Goal: Task Accomplishment & Management: Manage account settings

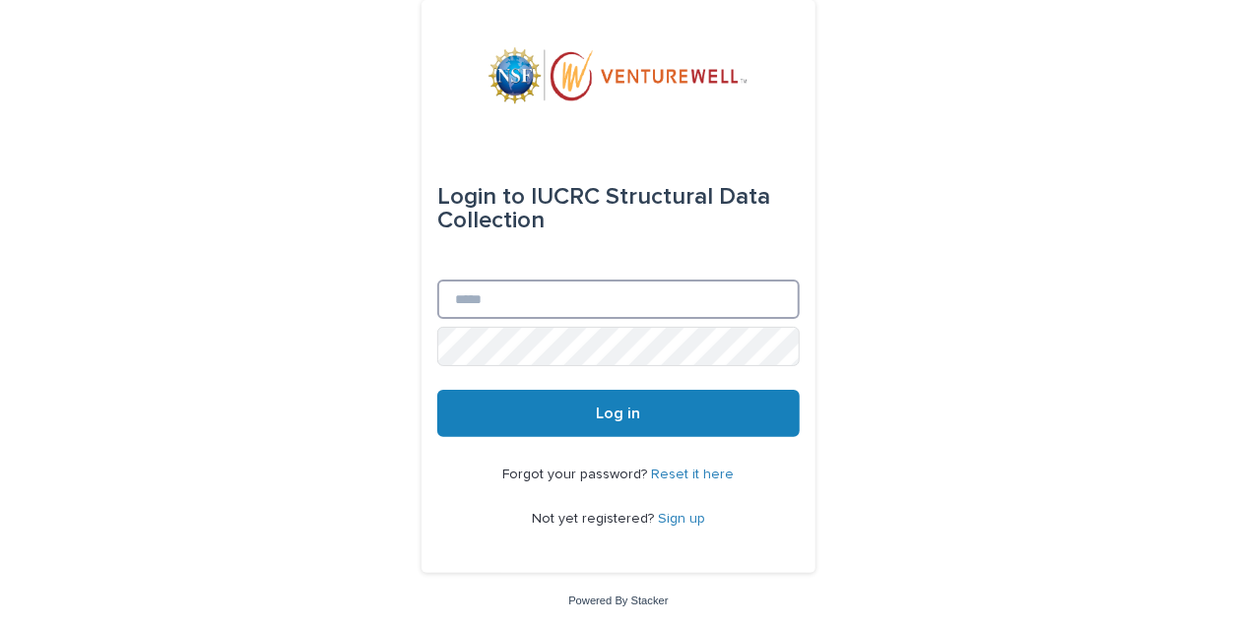
click at [617, 297] on input "Email" at bounding box center [618, 299] width 362 height 39
type input "**********"
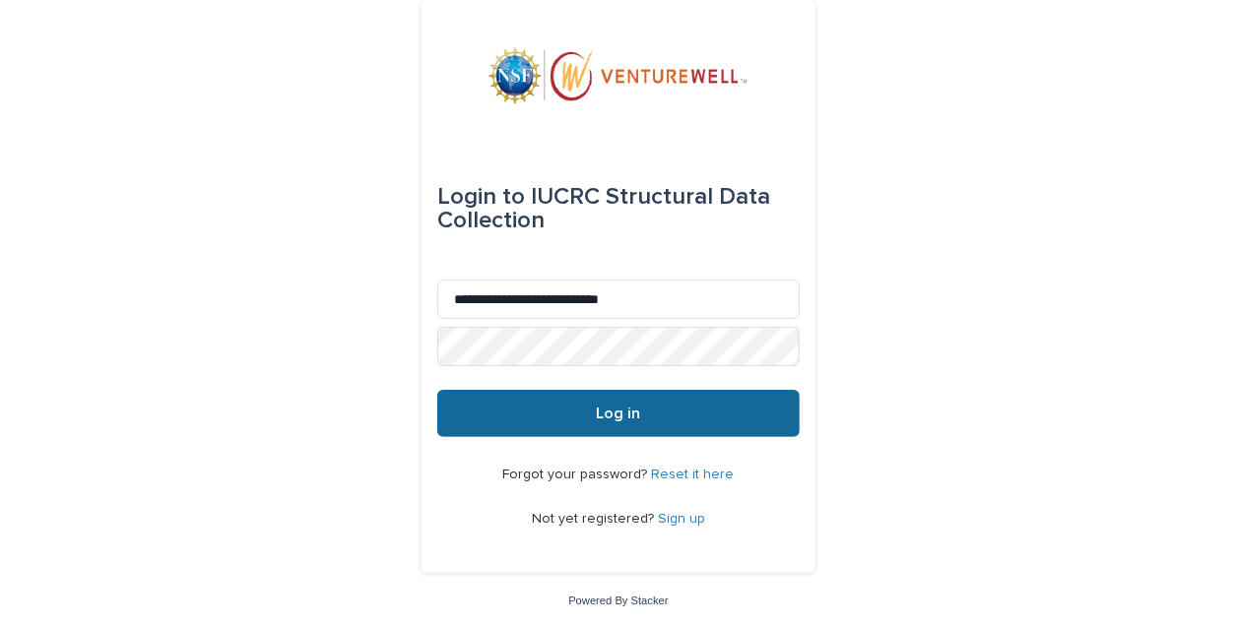
click at [620, 412] on span "Log in" at bounding box center [619, 414] width 44 height 16
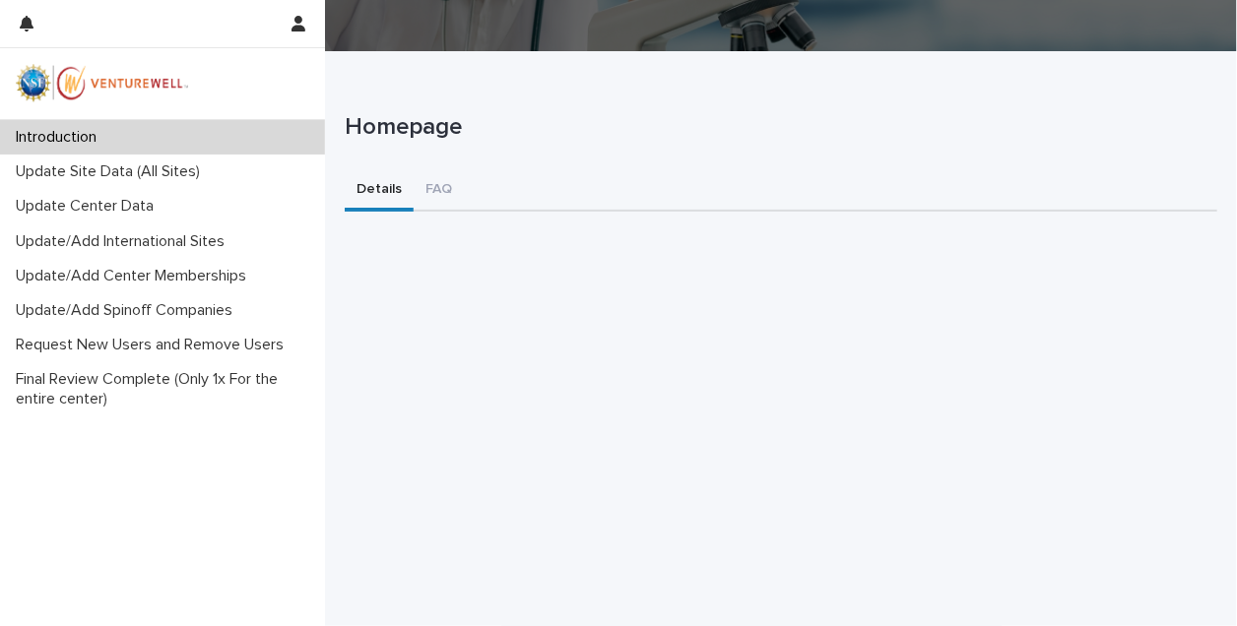
scroll to position [147, 0]
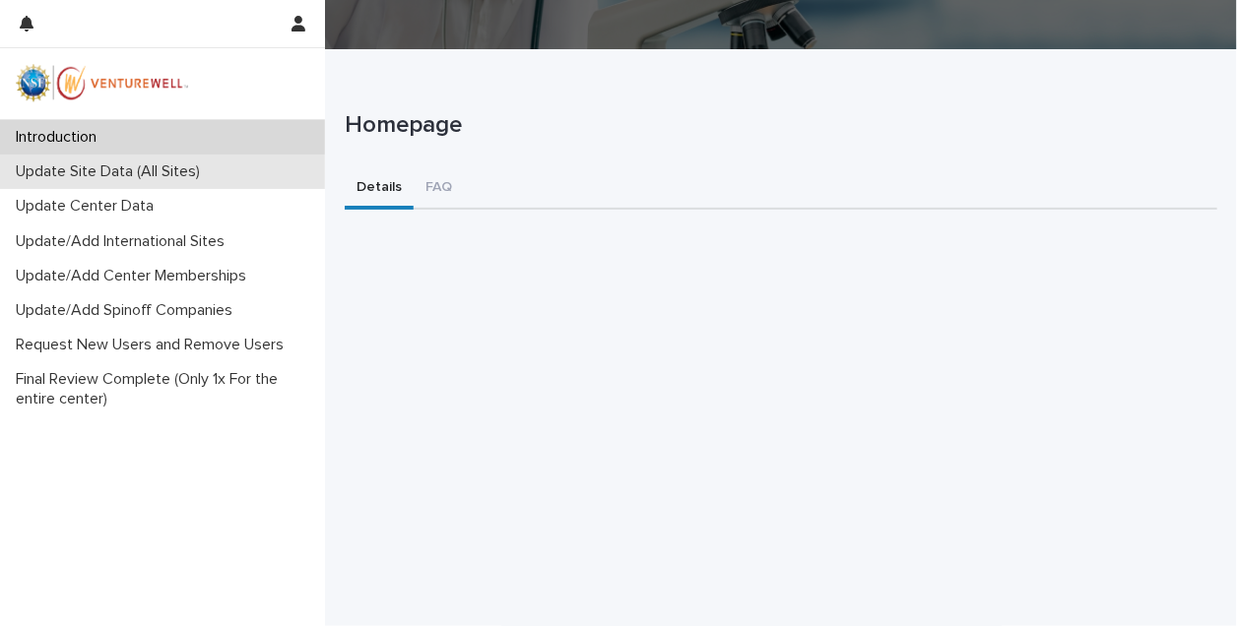
click at [165, 175] on p "Update Site Data (All Sites)" at bounding box center [112, 171] width 208 height 19
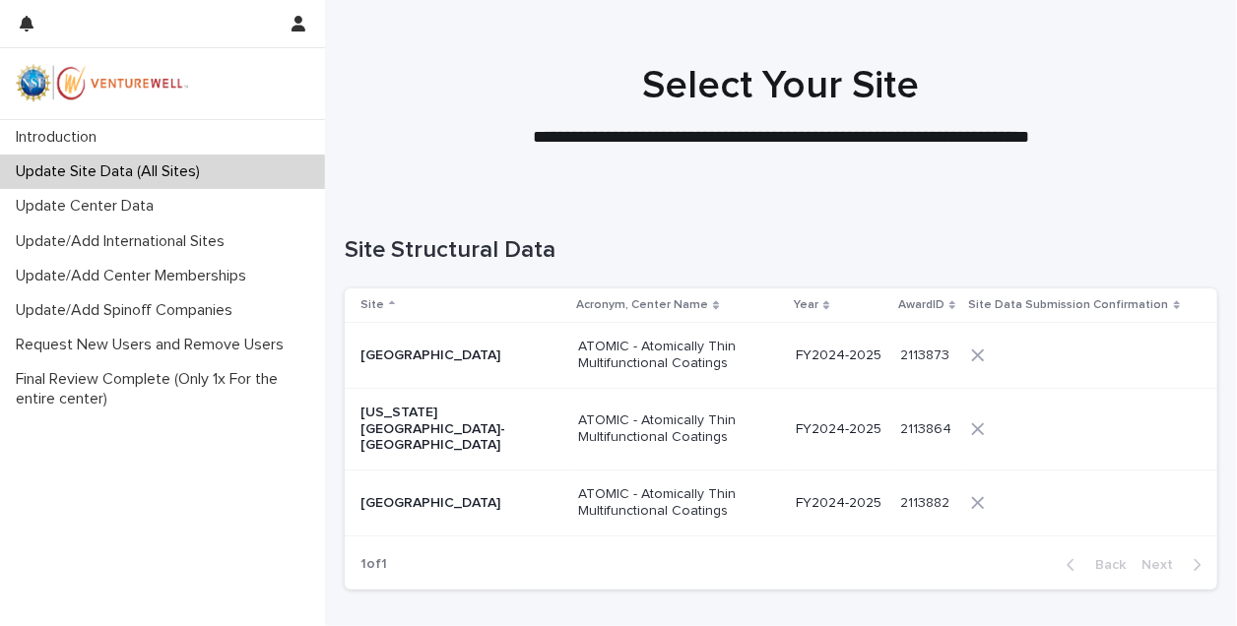
click at [434, 349] on p "Boise State University" at bounding box center [458, 356] width 197 height 17
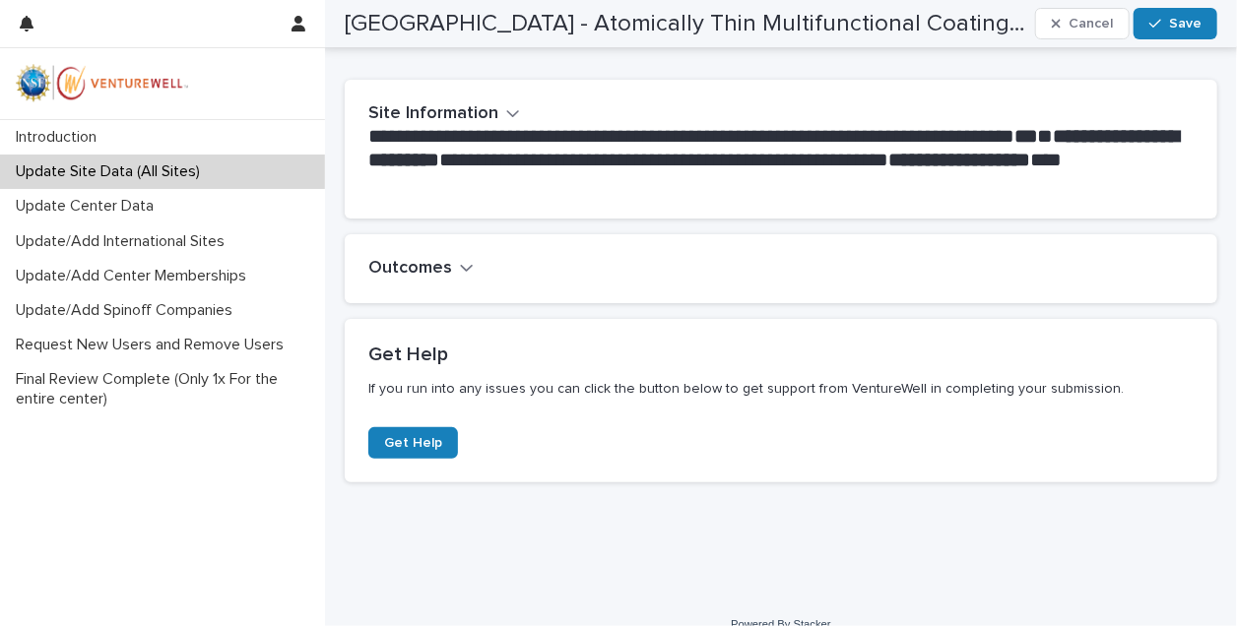
scroll to position [398, 0]
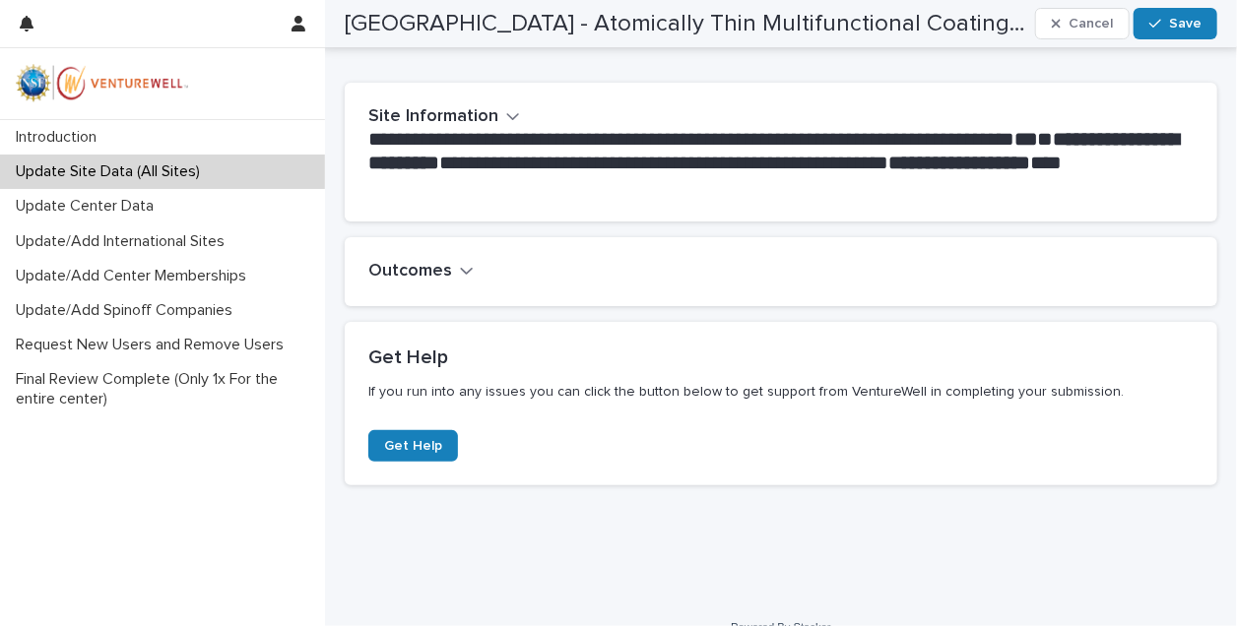
click at [472, 261] on div "Outcomes" at bounding box center [776, 272] width 817 height 22
click at [464, 267] on icon "button" at bounding box center [467, 271] width 14 height 18
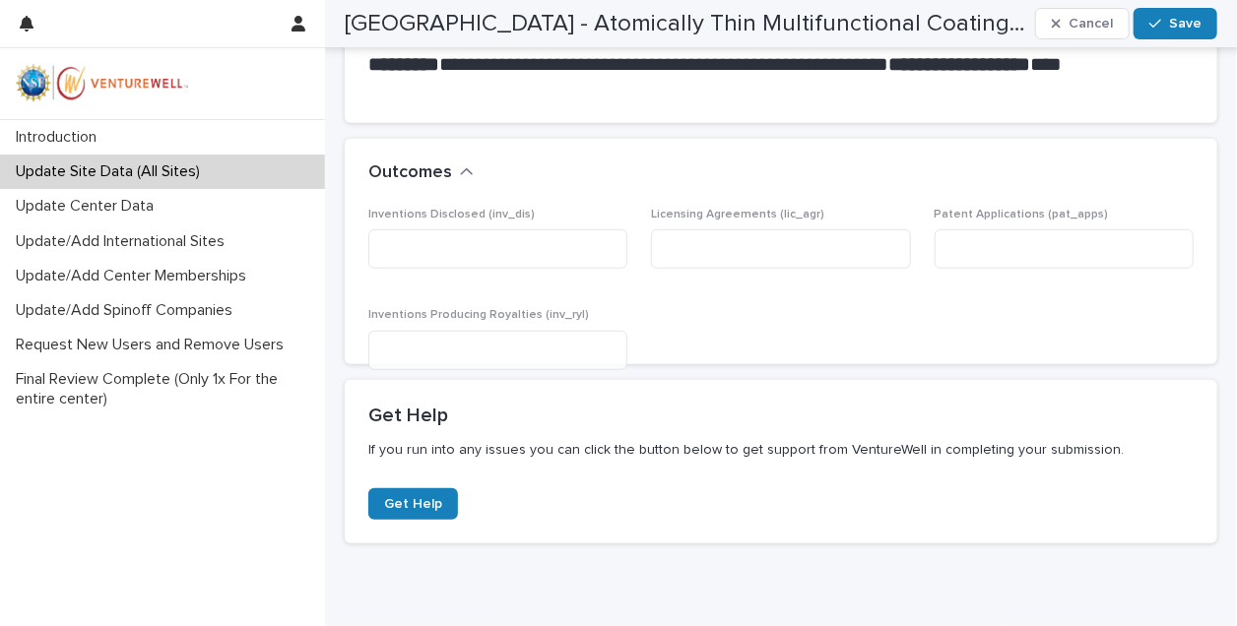
scroll to position [498, 0]
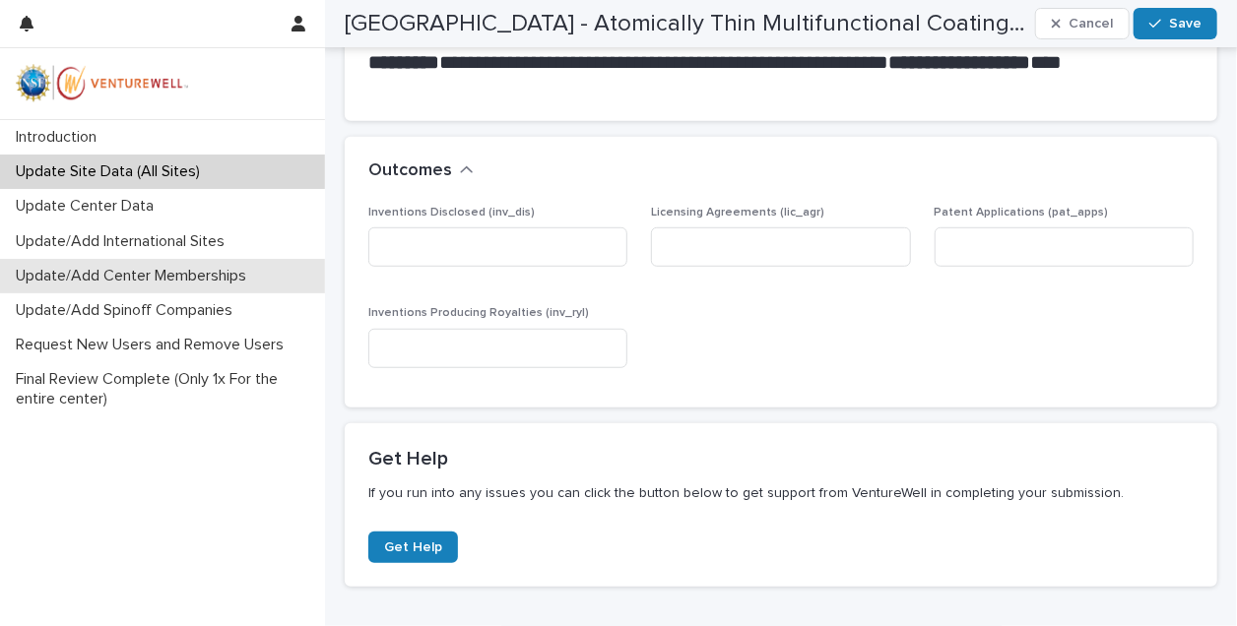
click at [126, 280] on p "Update/Add Center Memberships" at bounding box center [135, 276] width 254 height 19
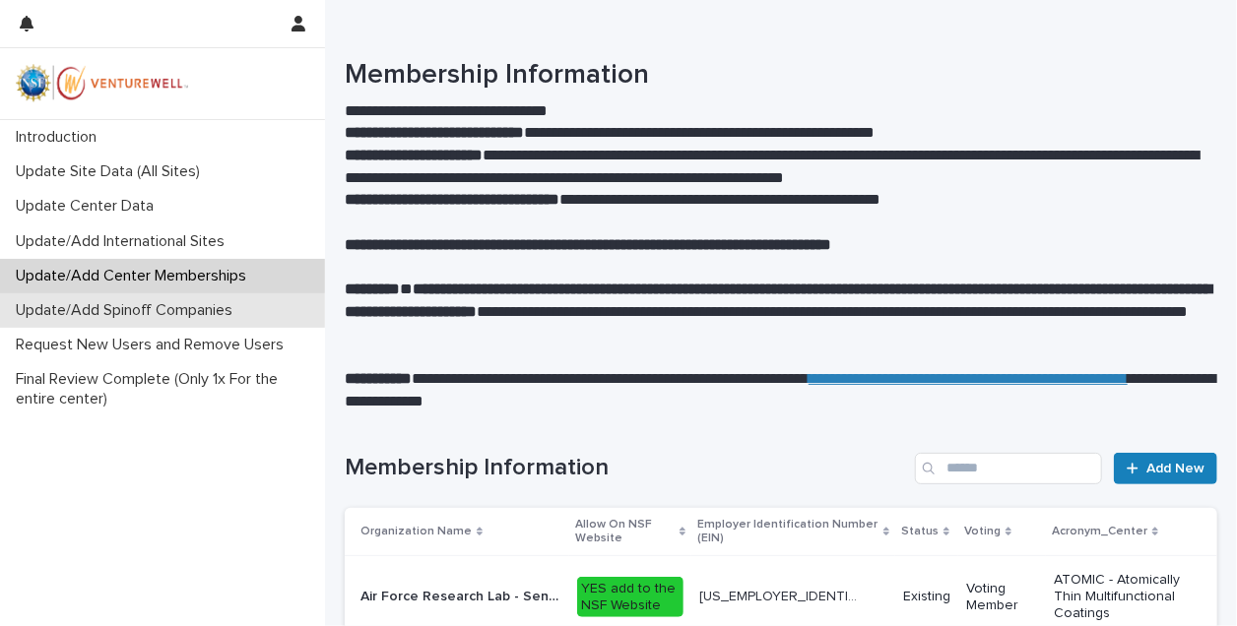
click at [191, 314] on p "Update/Add Spinoff Companies" at bounding box center [128, 310] width 240 height 19
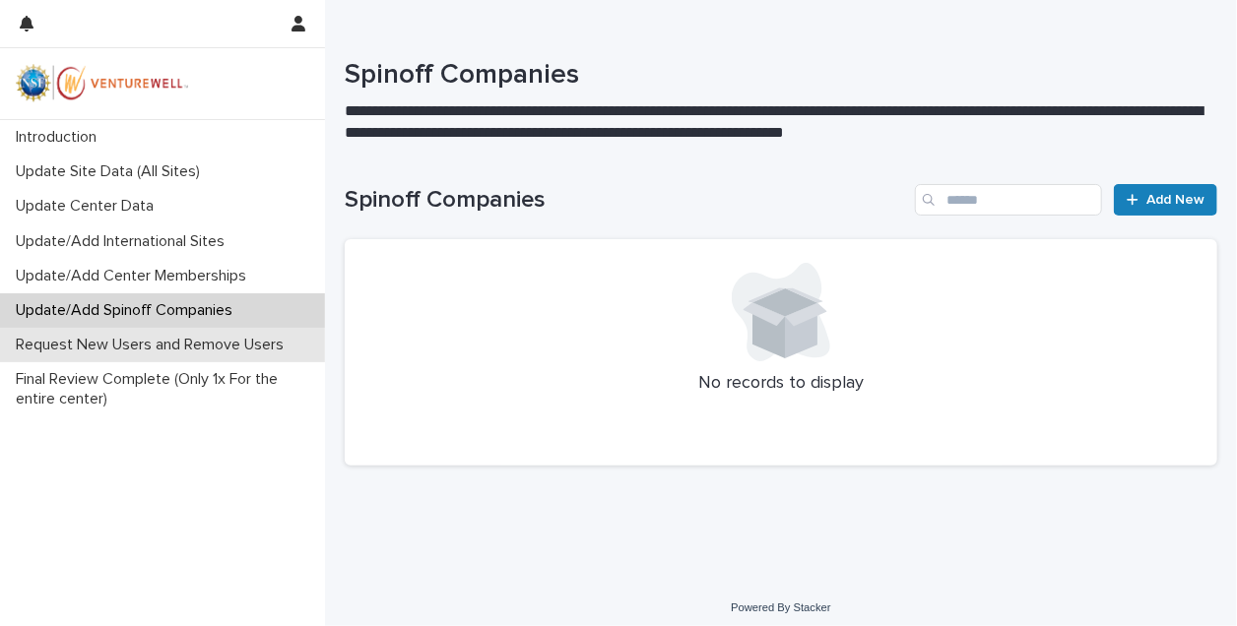
click at [224, 354] on p "Request New Users and Remove Users" at bounding box center [153, 345] width 291 height 19
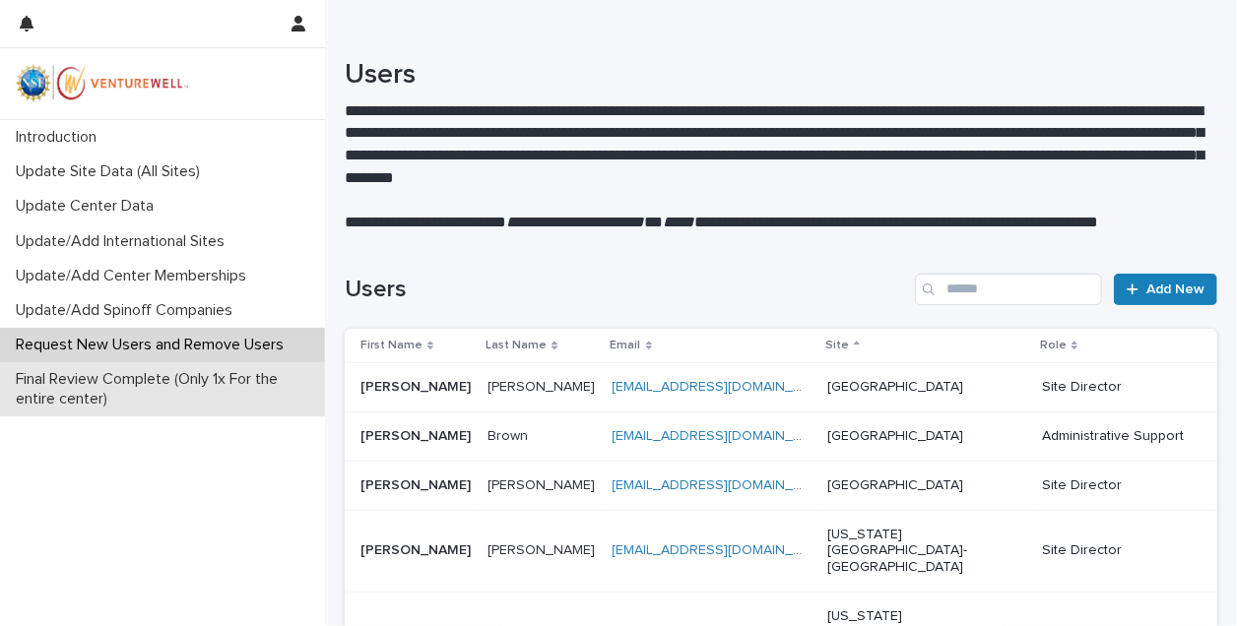
click at [120, 379] on p "Final Review Complete (Only 1x For the entire center)" at bounding box center [166, 388] width 317 height 37
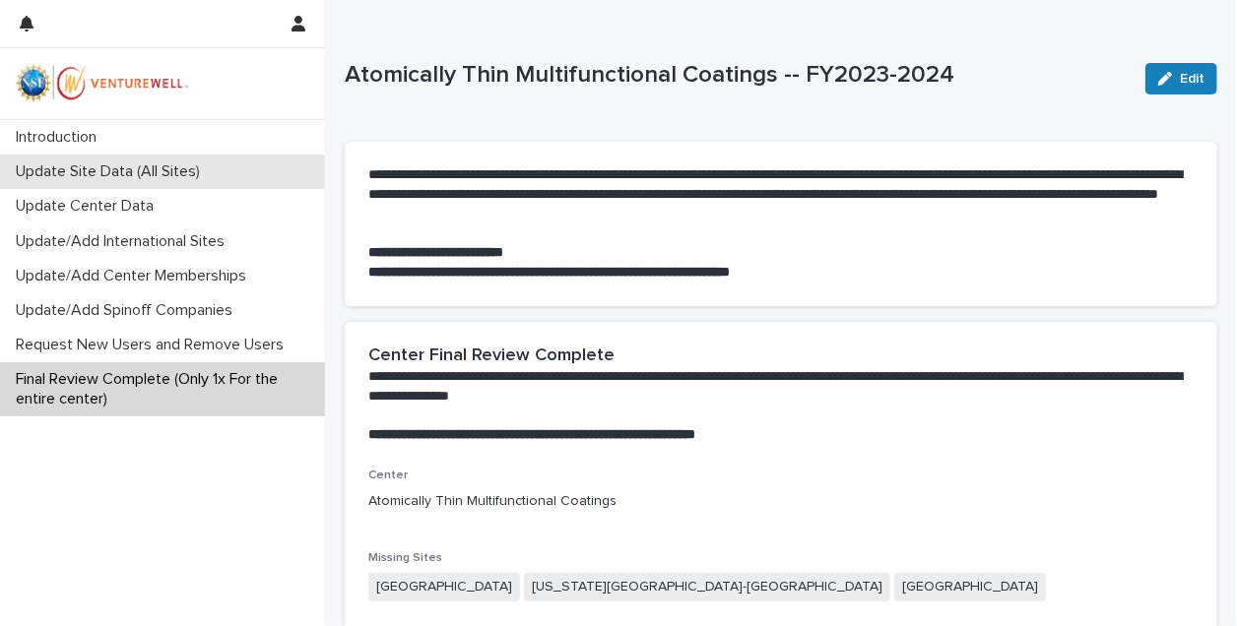
click at [107, 174] on p "Update Site Data (All Sites)" at bounding box center [112, 171] width 208 height 19
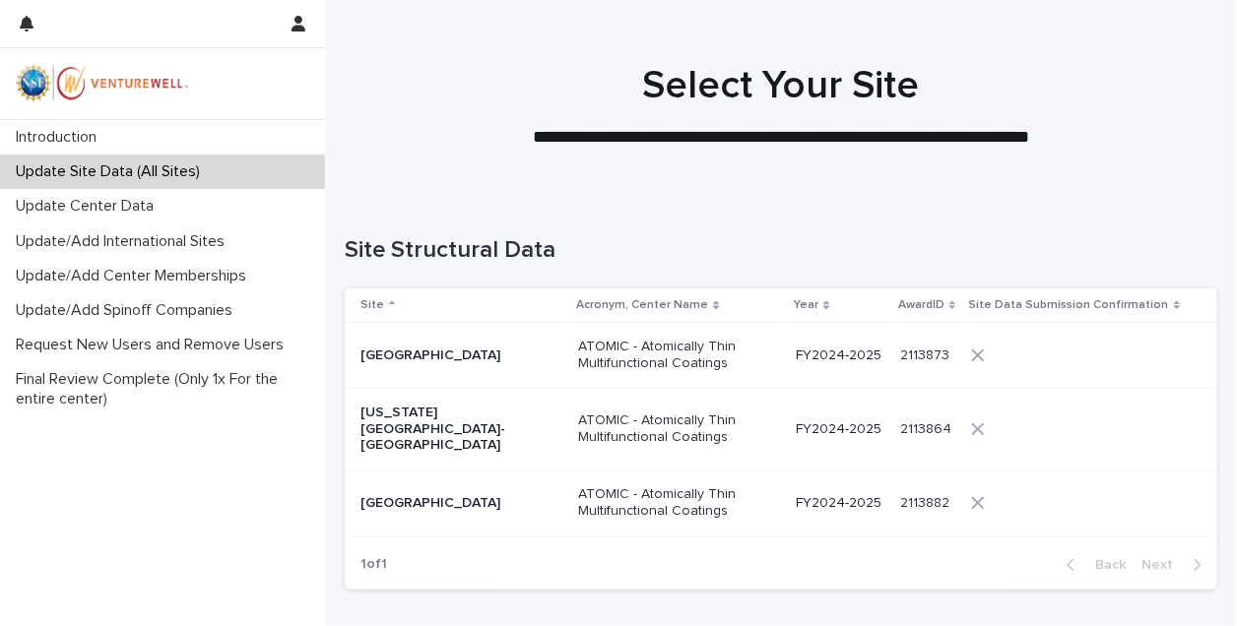
click at [407, 354] on p "Boise State University" at bounding box center [458, 356] width 197 height 17
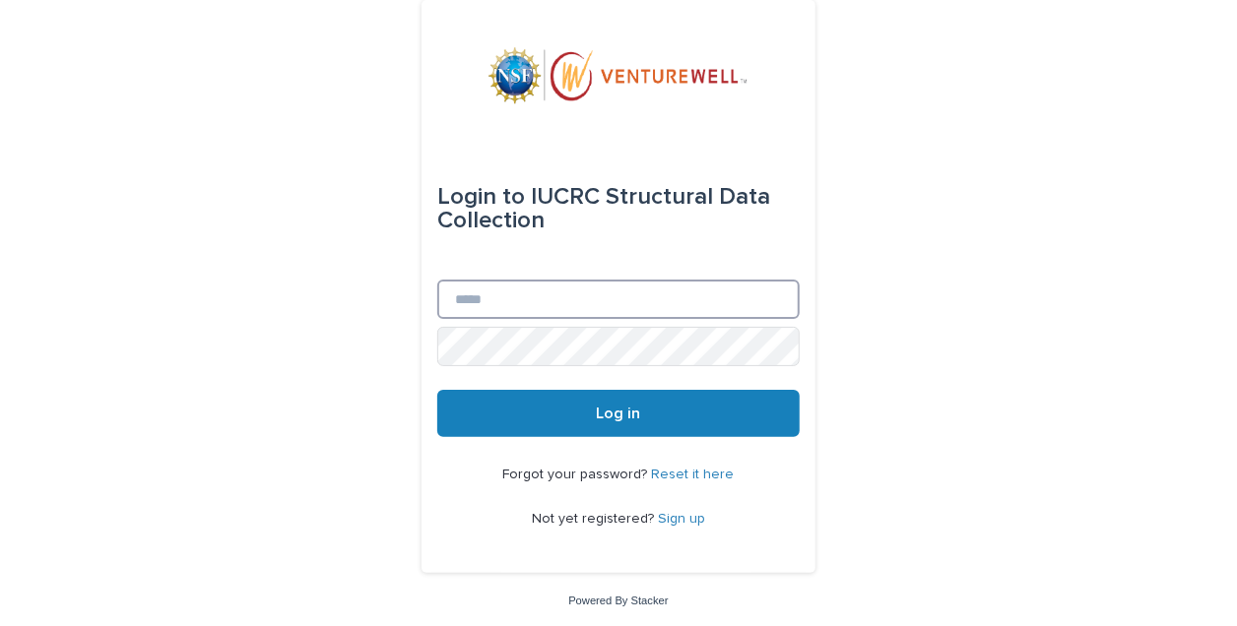
click at [616, 301] on input "Email" at bounding box center [618, 299] width 362 height 39
type input "**********"
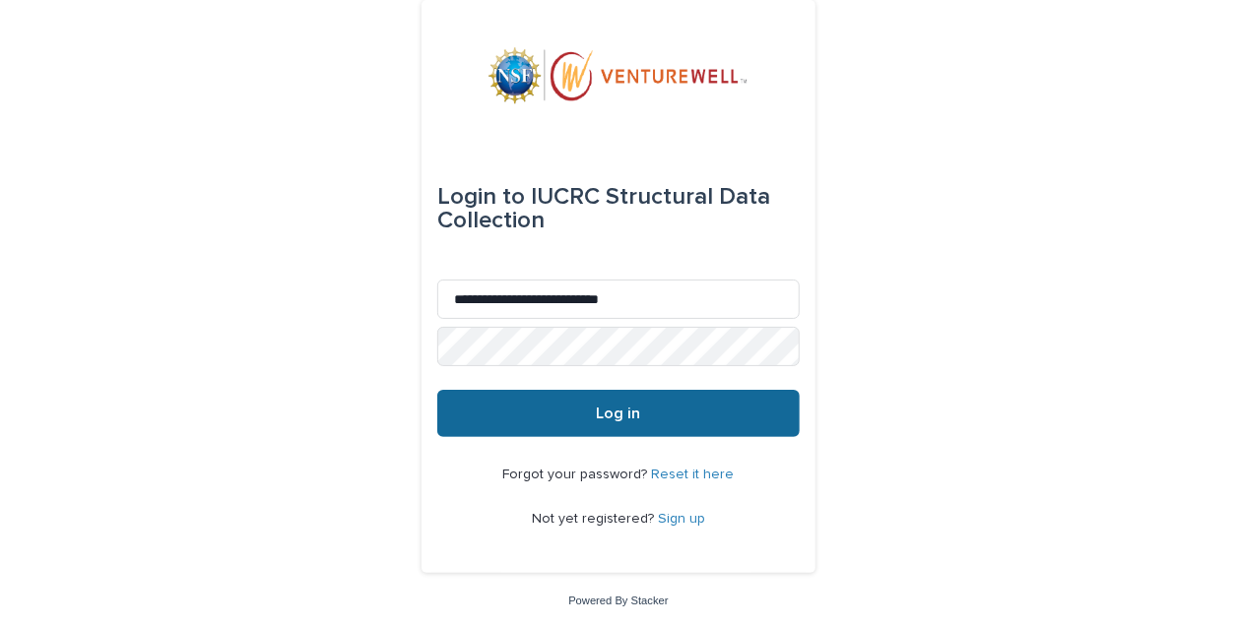
click at [627, 426] on button "Log in" at bounding box center [618, 413] width 362 height 47
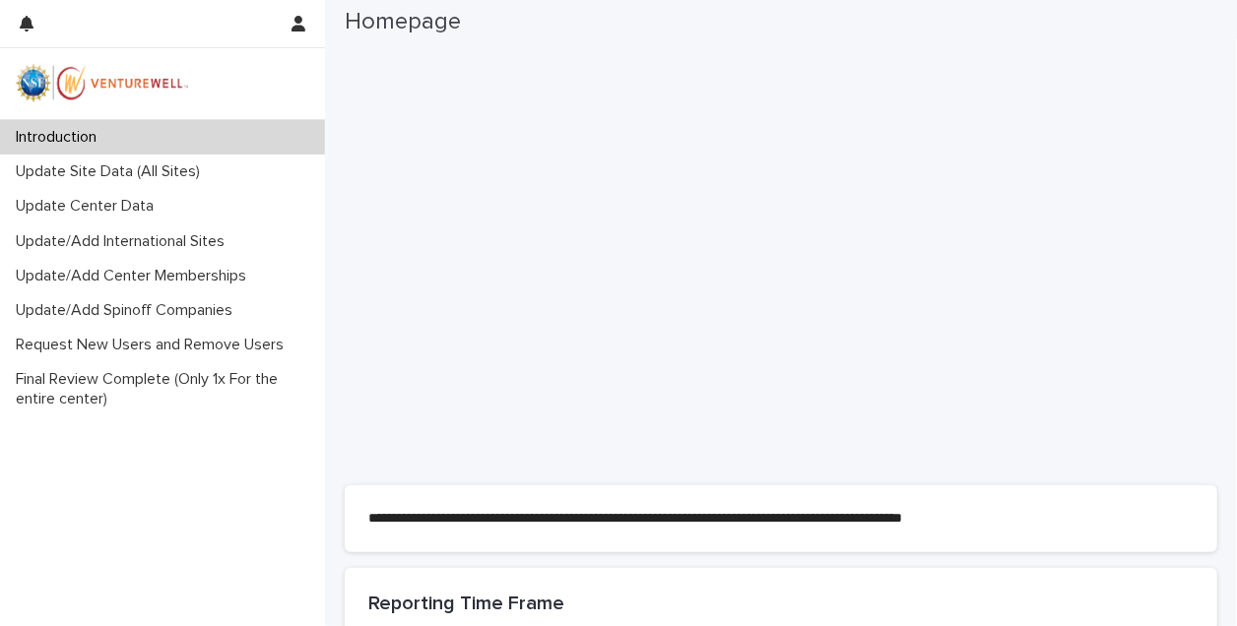
scroll to position [394, 0]
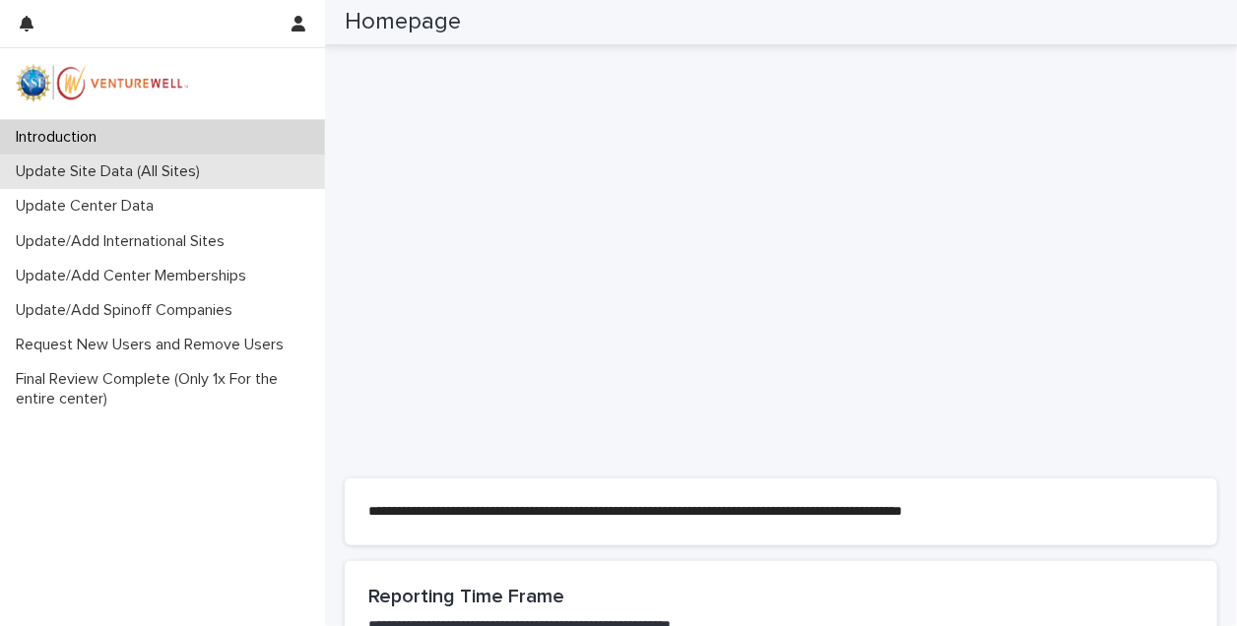
click at [141, 165] on p "Update Site Data (All Sites)" at bounding box center [112, 171] width 208 height 19
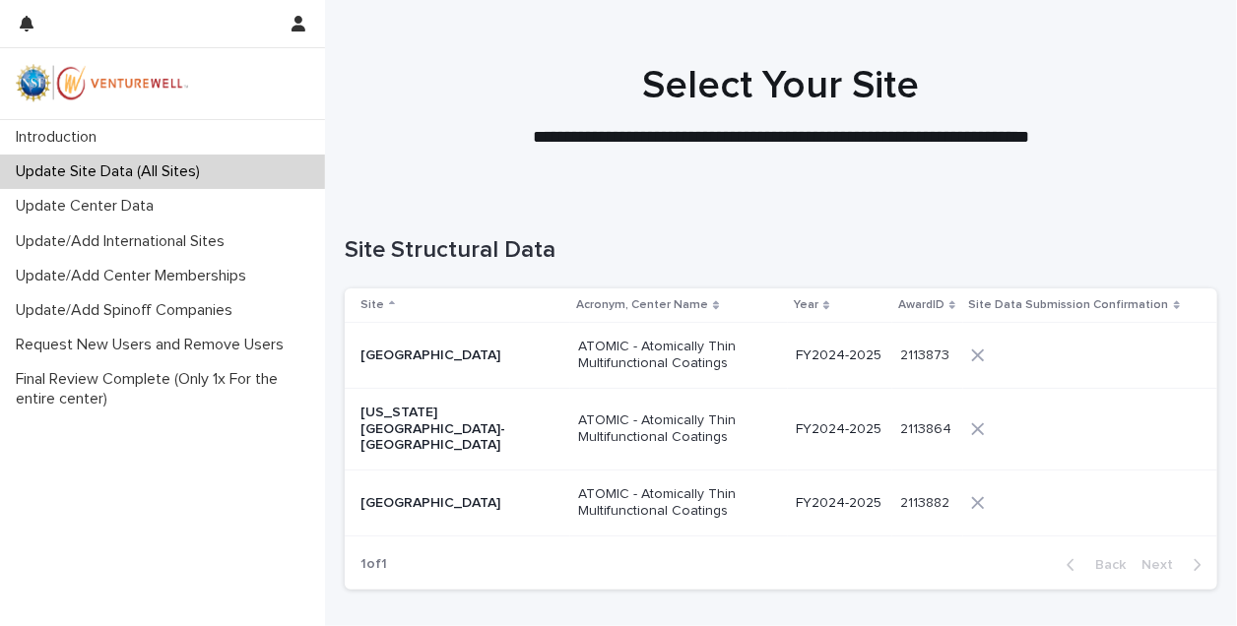
click at [553, 354] on p "[GEOGRAPHIC_DATA]" at bounding box center [458, 356] width 197 height 17
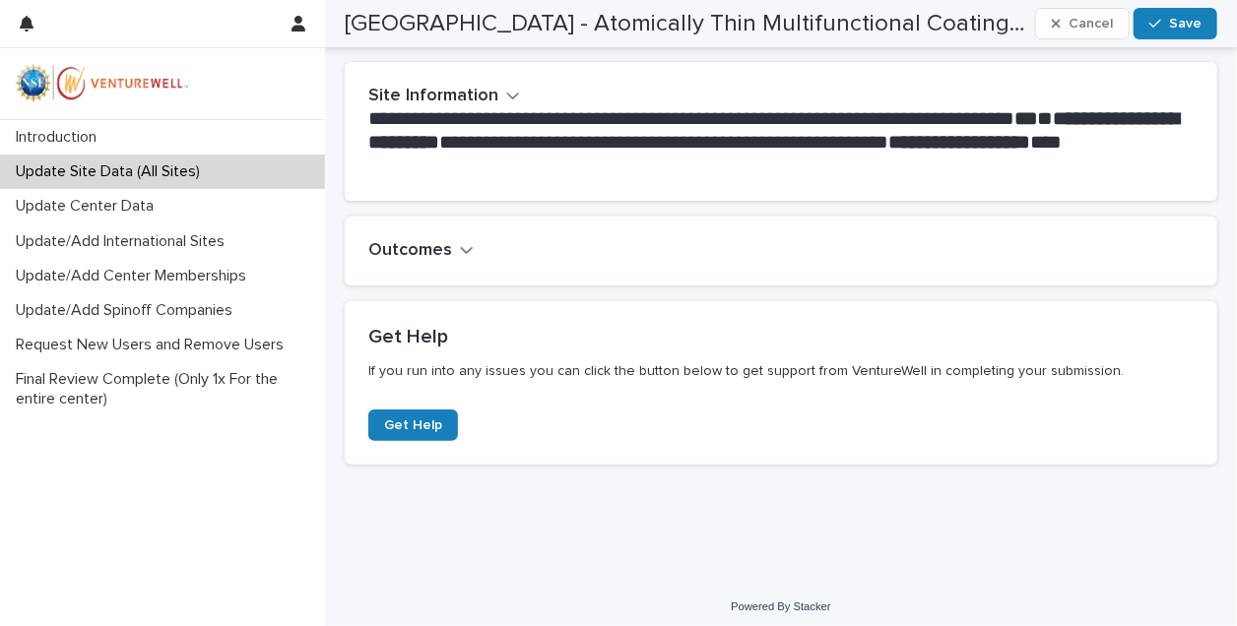
scroll to position [425, 0]
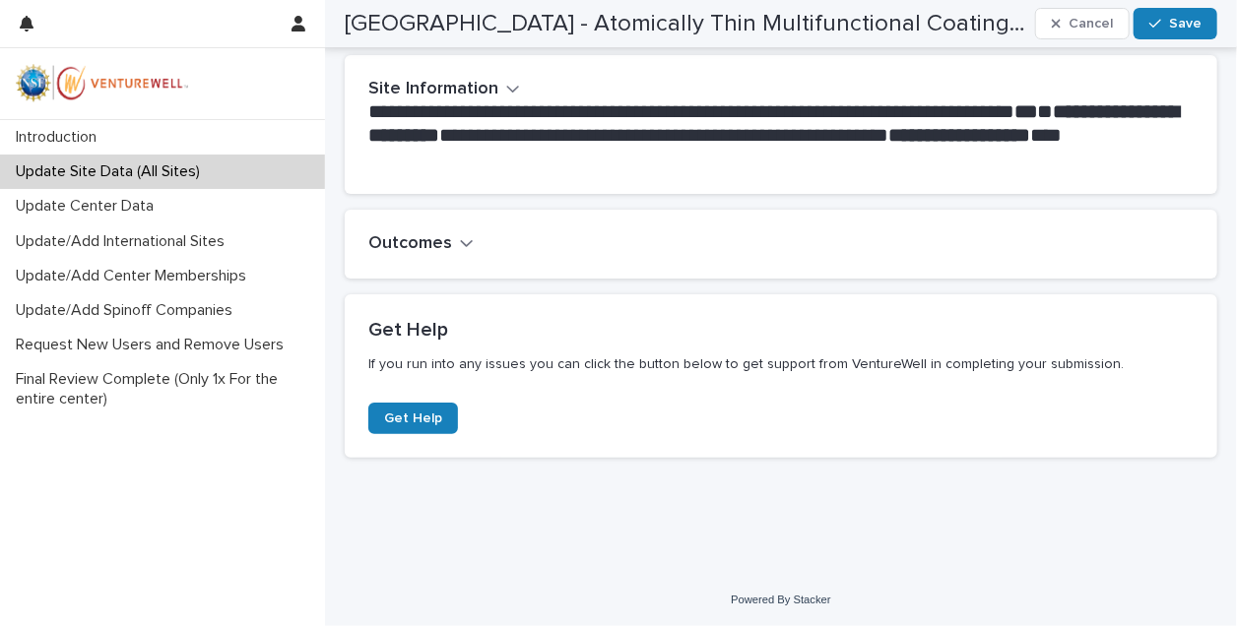
click at [506, 87] on icon "button" at bounding box center [513, 89] width 14 height 18
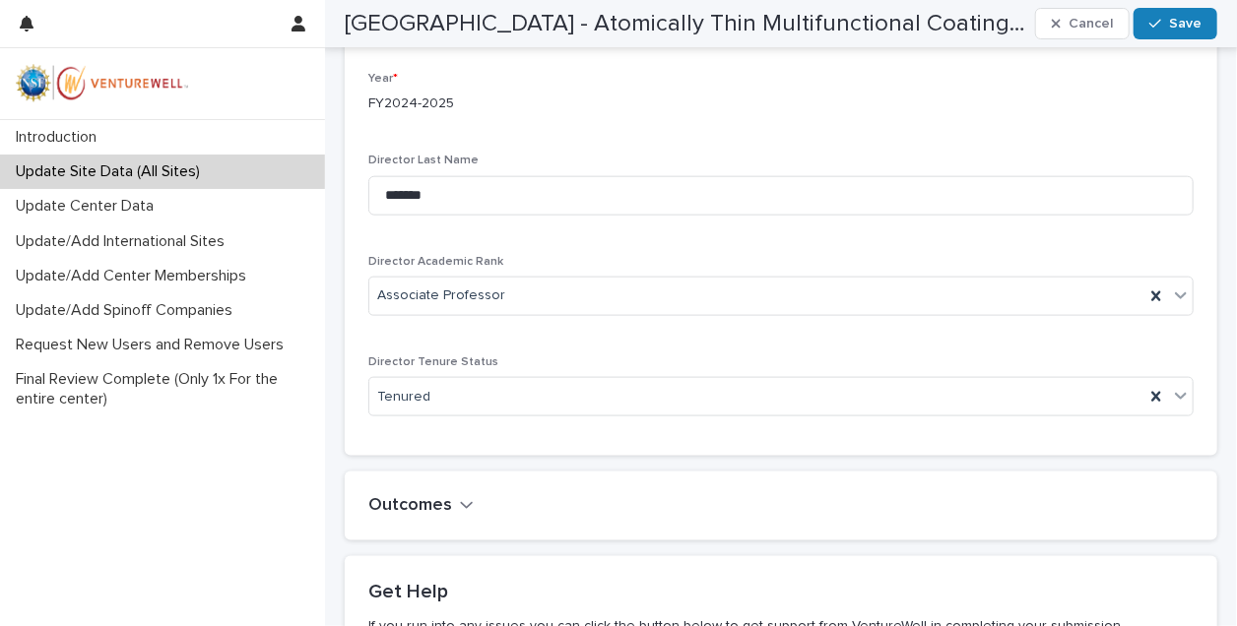
scroll to position [968, 0]
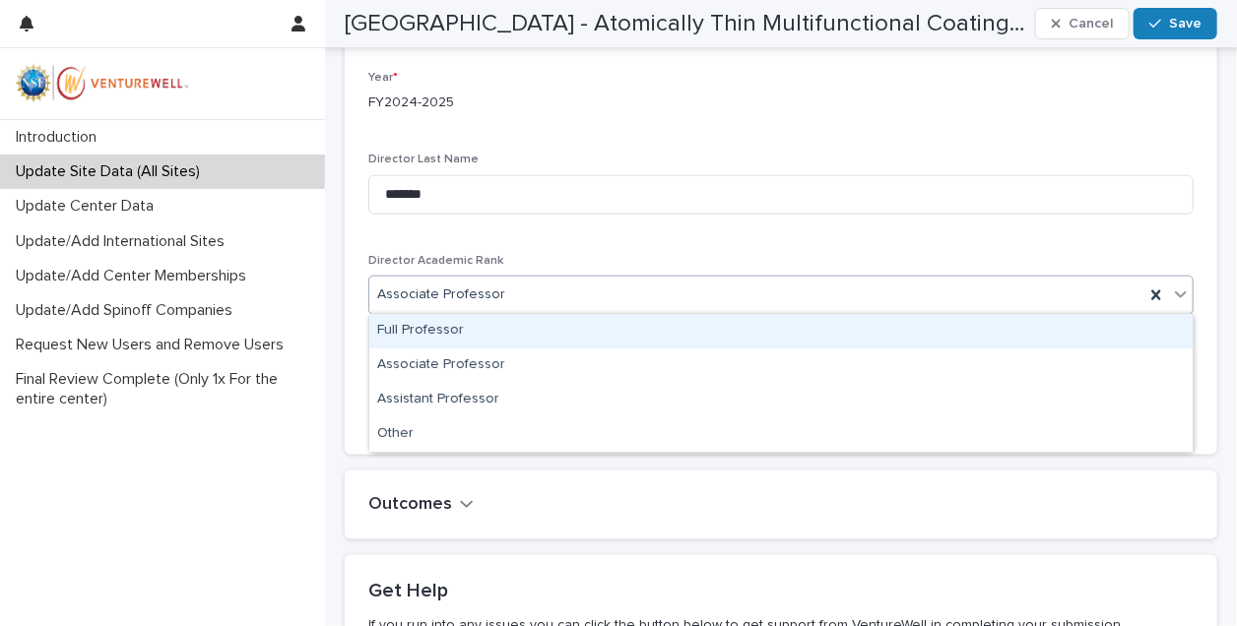
click at [1184, 290] on icon at bounding box center [1181, 295] width 20 height 20
click at [498, 329] on div "Full Professor" at bounding box center [780, 331] width 823 height 34
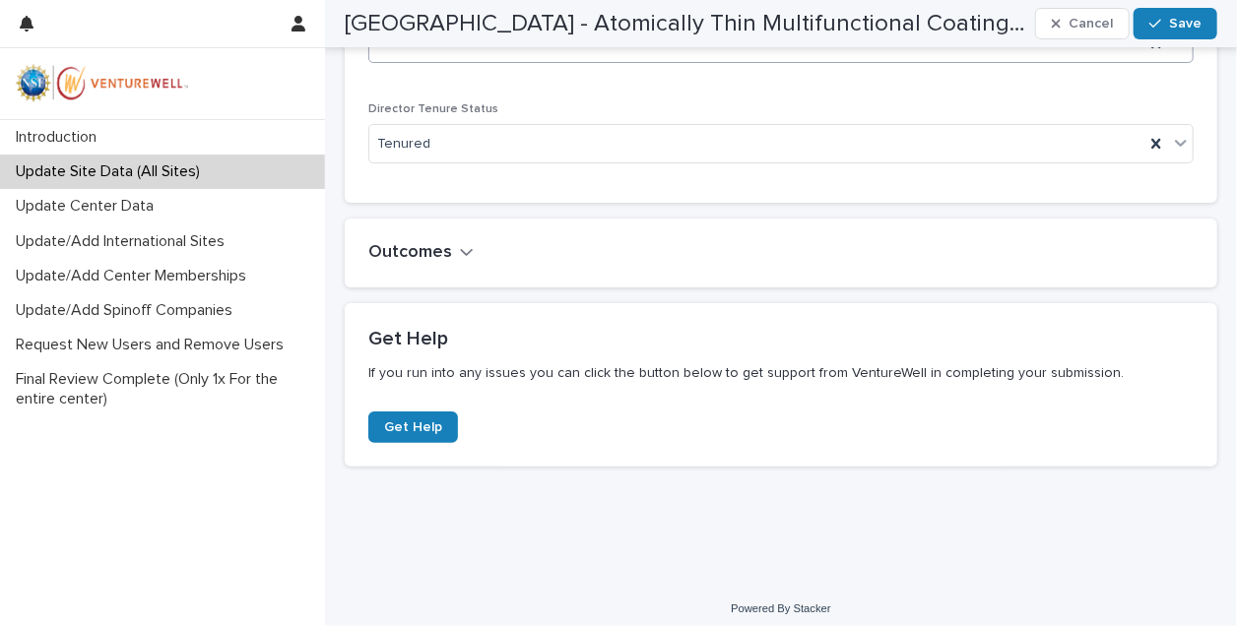
scroll to position [1221, 0]
click at [464, 245] on icon "button" at bounding box center [467, 251] width 14 height 18
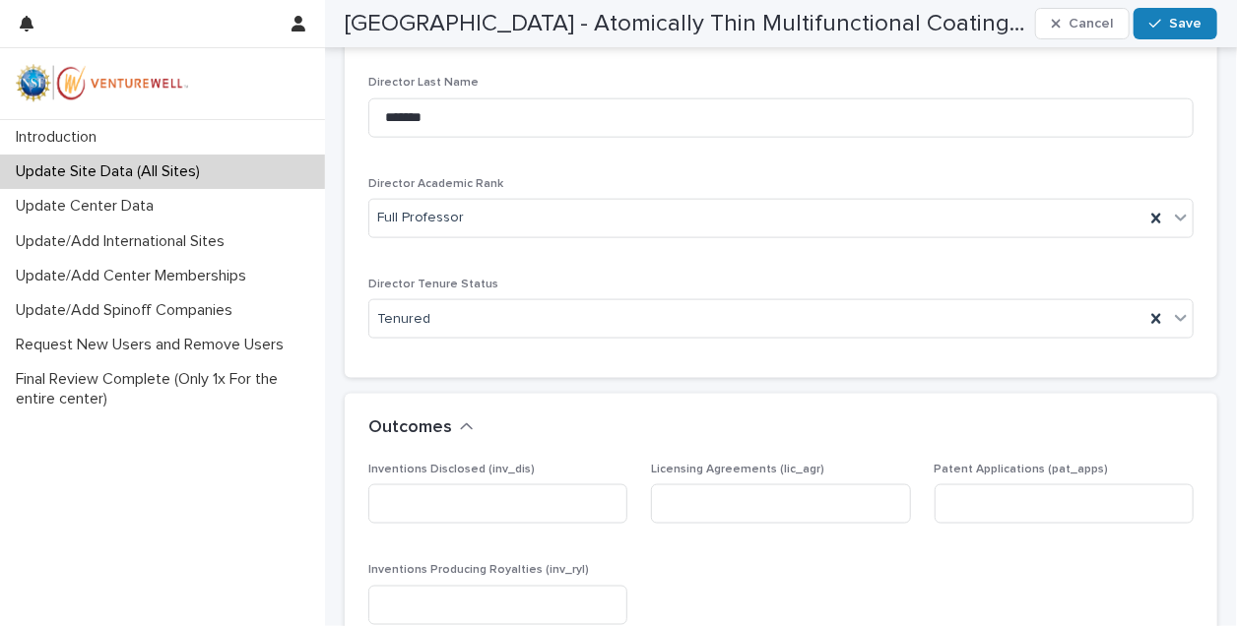
scroll to position [1136, 0]
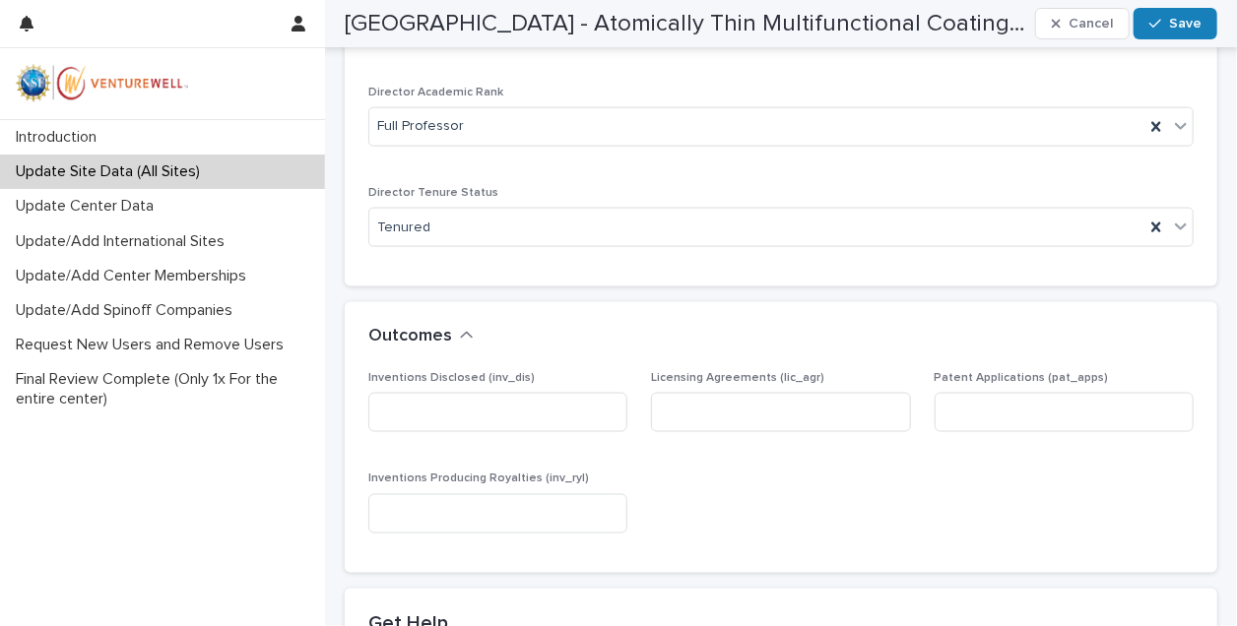
click at [567, 359] on div "Outcomes" at bounding box center [781, 336] width 872 height 69
click at [449, 425] on input at bounding box center [497, 412] width 259 height 39
type input "*"
click at [701, 419] on input at bounding box center [780, 412] width 259 height 39
type input "*"
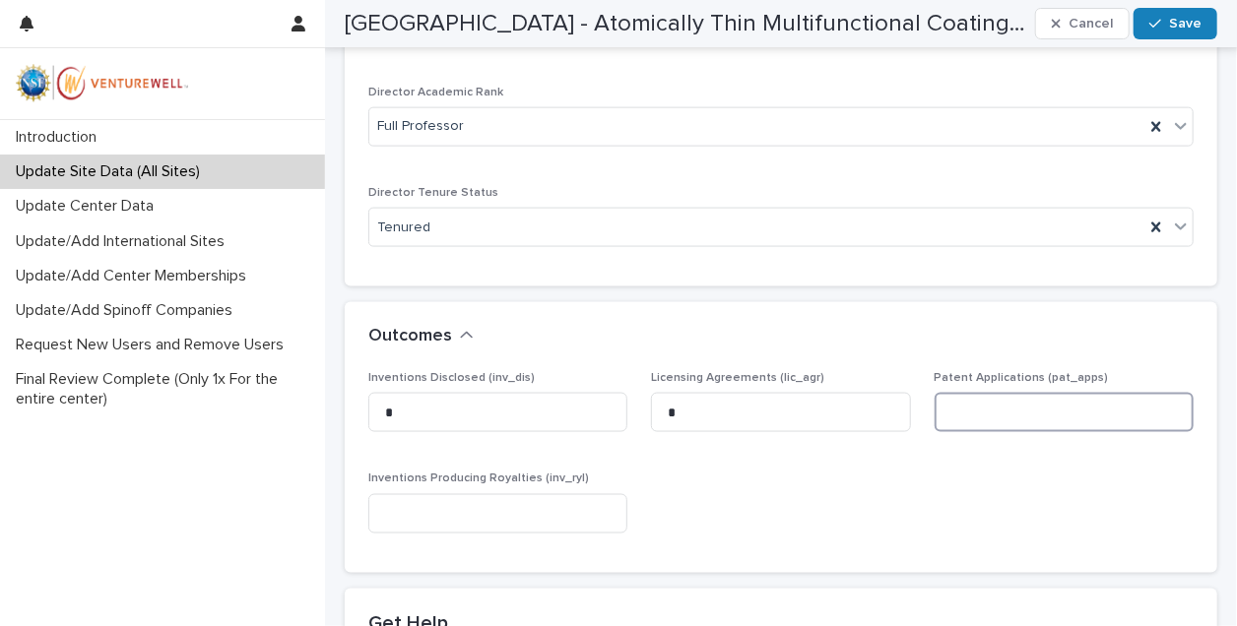
click at [971, 411] on input at bounding box center [1063, 412] width 259 height 39
type input "*"
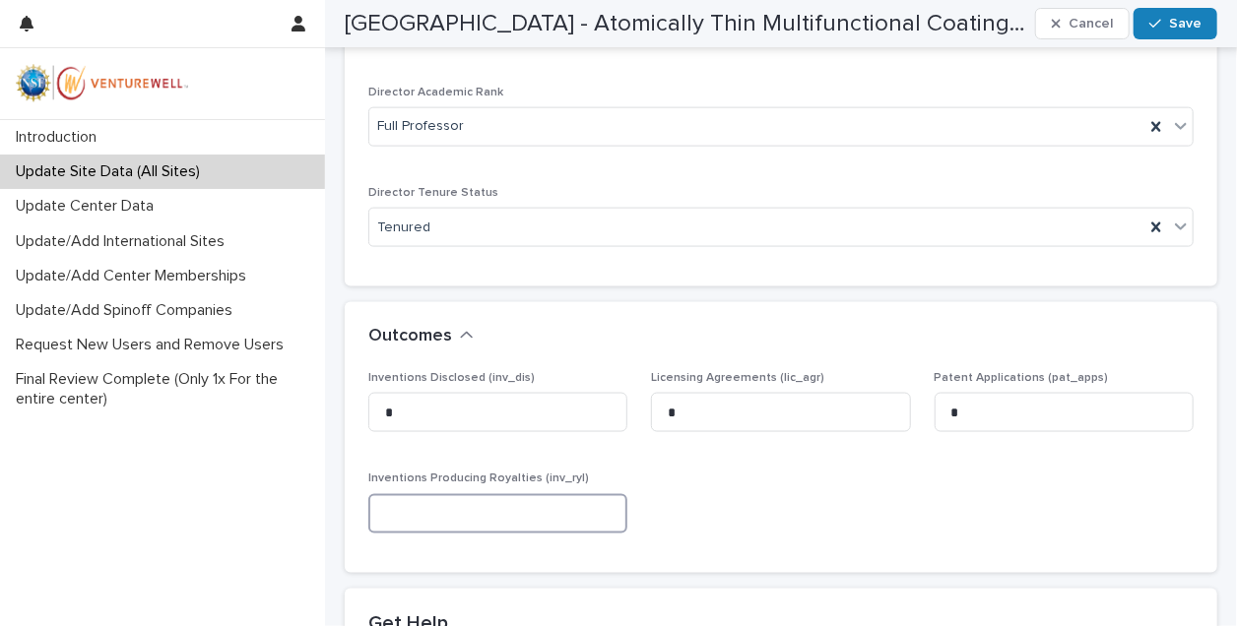
click at [403, 506] on input at bounding box center [497, 513] width 259 height 39
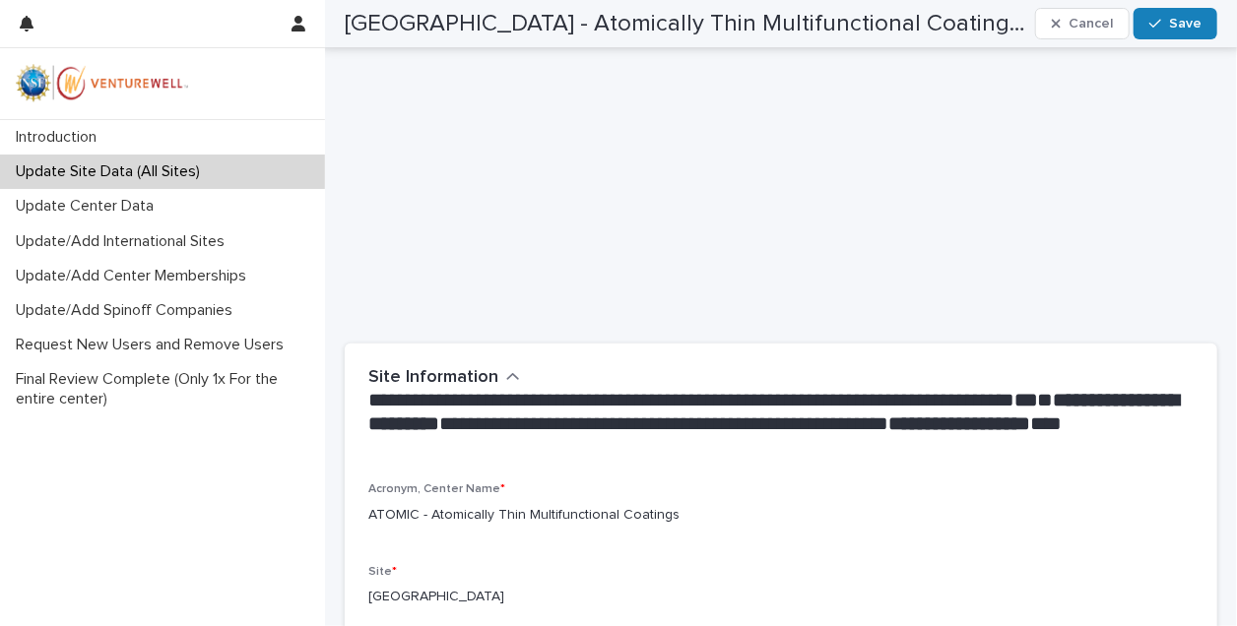
scroll to position [127, 0]
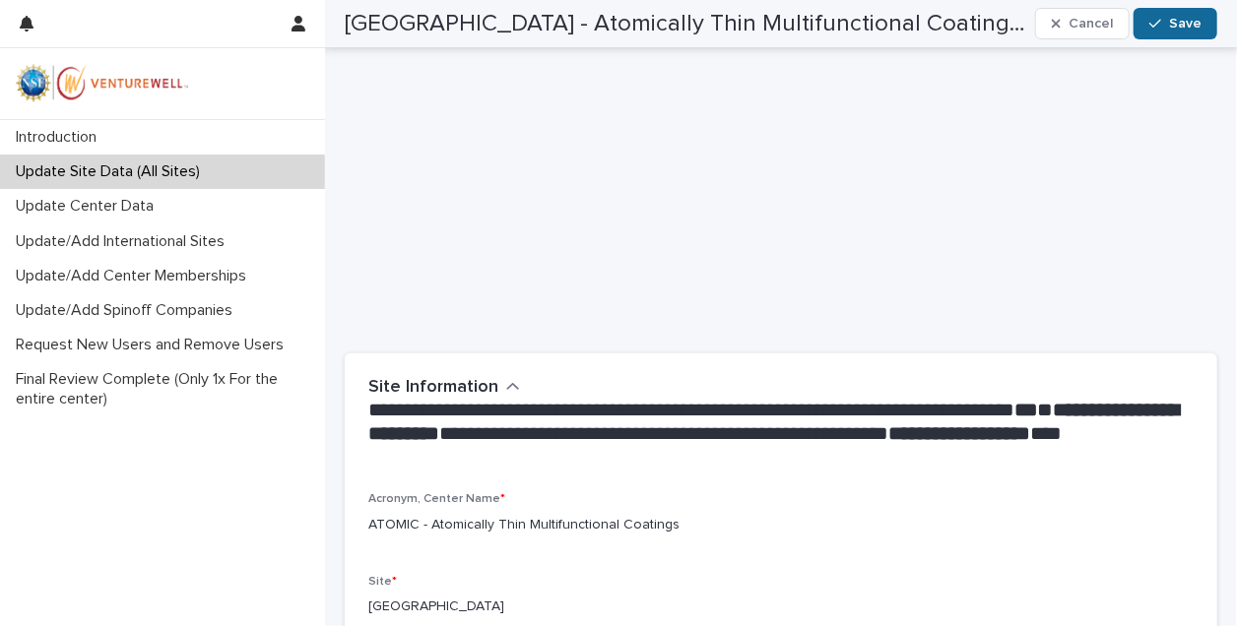
type input "*"
click at [1183, 21] on span "Save" at bounding box center [1185, 24] width 32 height 14
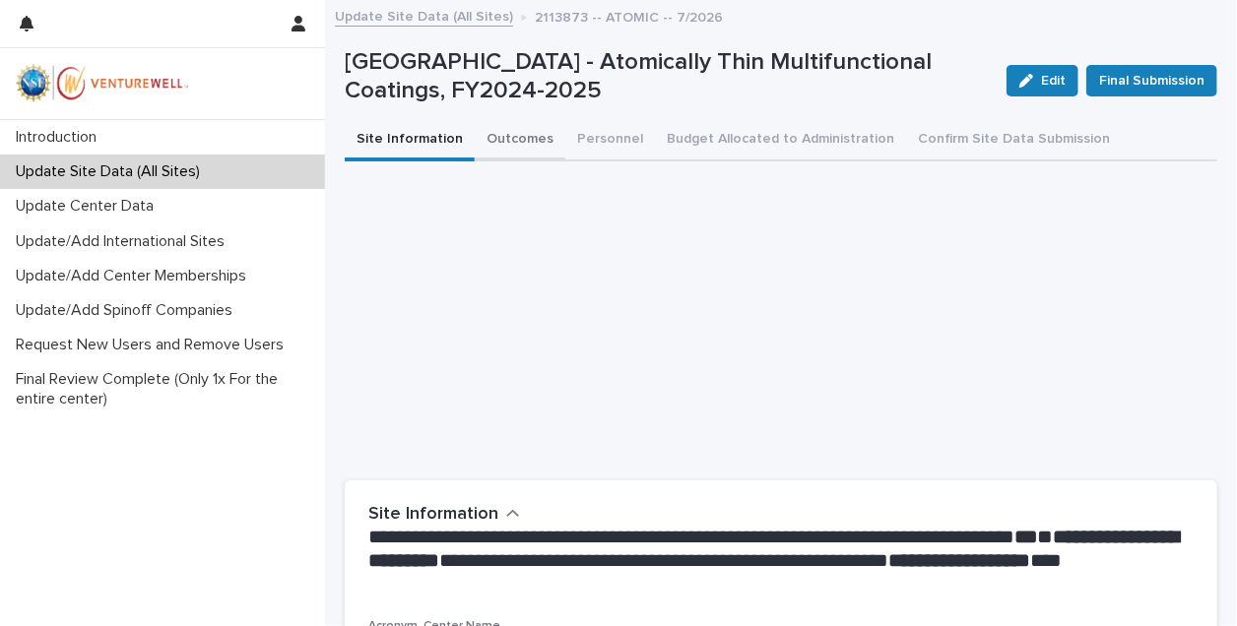
click at [512, 136] on button "Outcomes" at bounding box center [520, 140] width 91 height 41
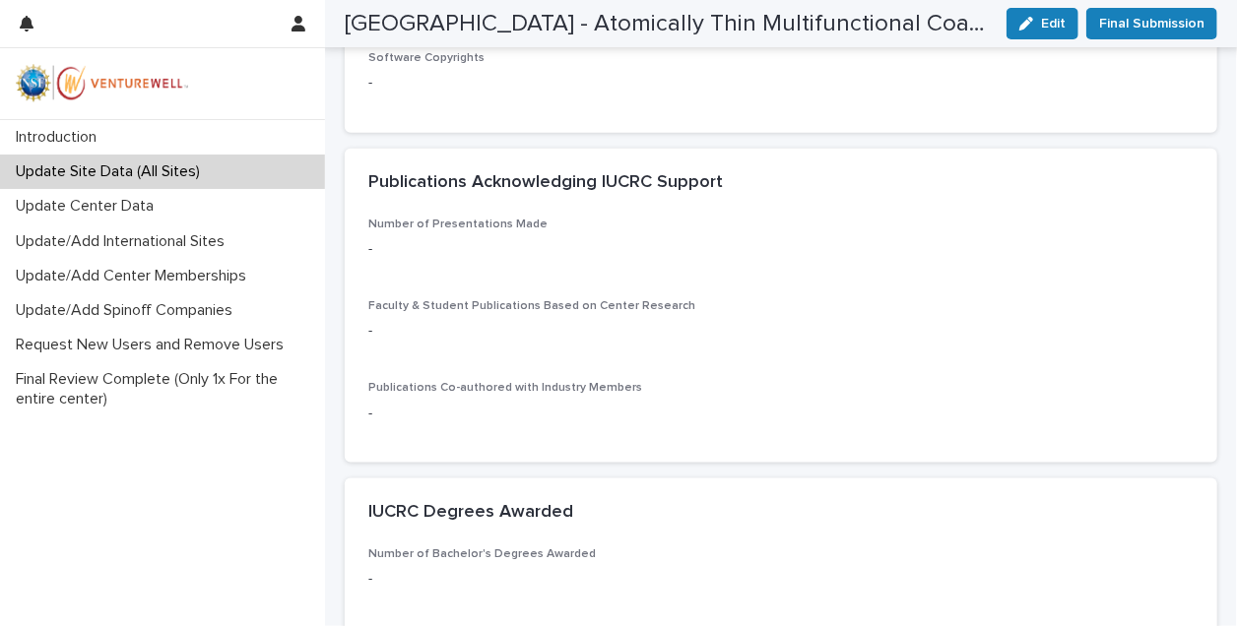
scroll to position [877, 0]
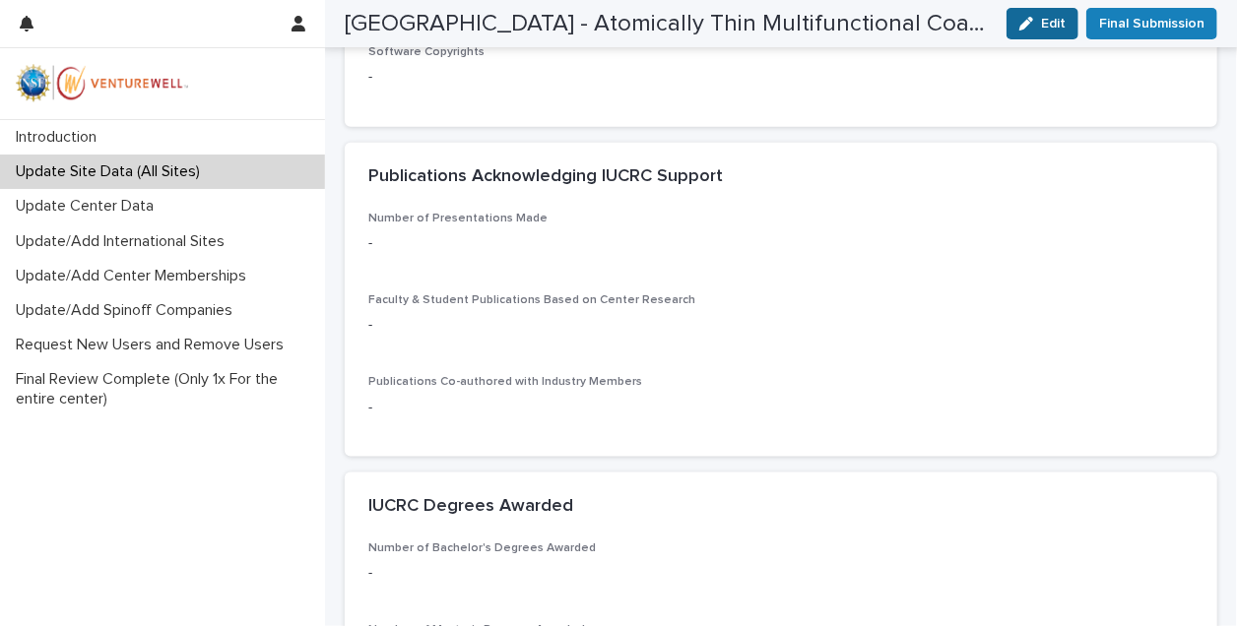
click at [1062, 29] on span "Edit" at bounding box center [1053, 24] width 25 height 14
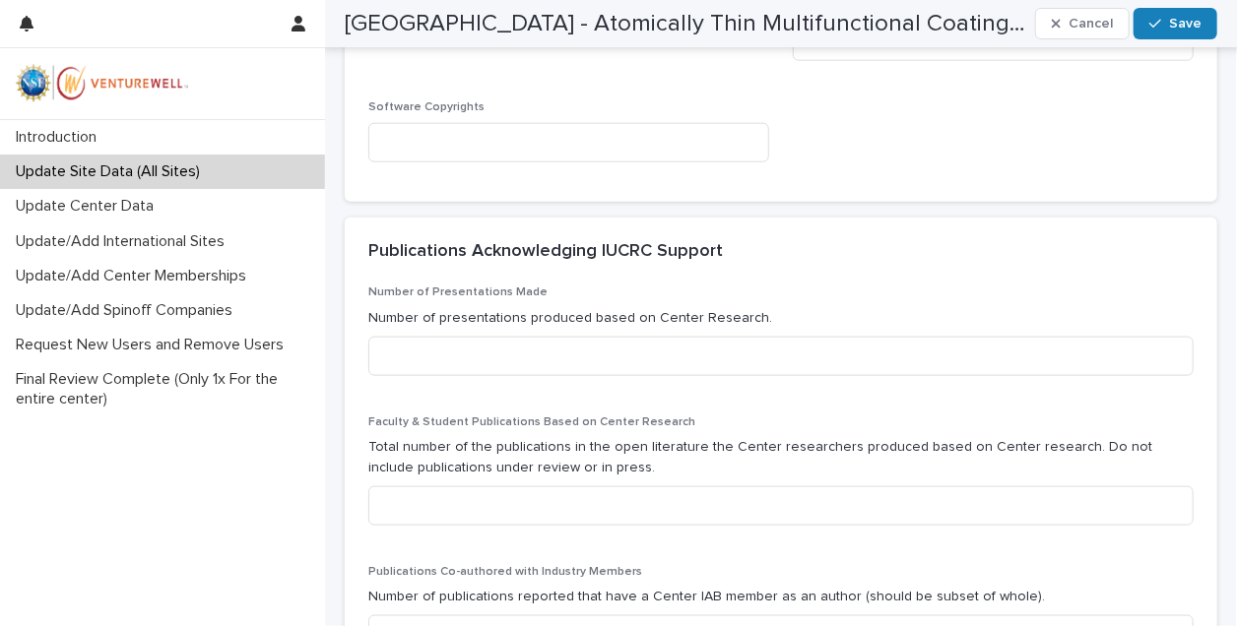
scroll to position [906, 0]
click at [538, 136] on input at bounding box center [568, 143] width 401 height 39
type input "*"
click at [550, 270] on div "Publications Acknowledging IUCRC Support" at bounding box center [781, 253] width 872 height 69
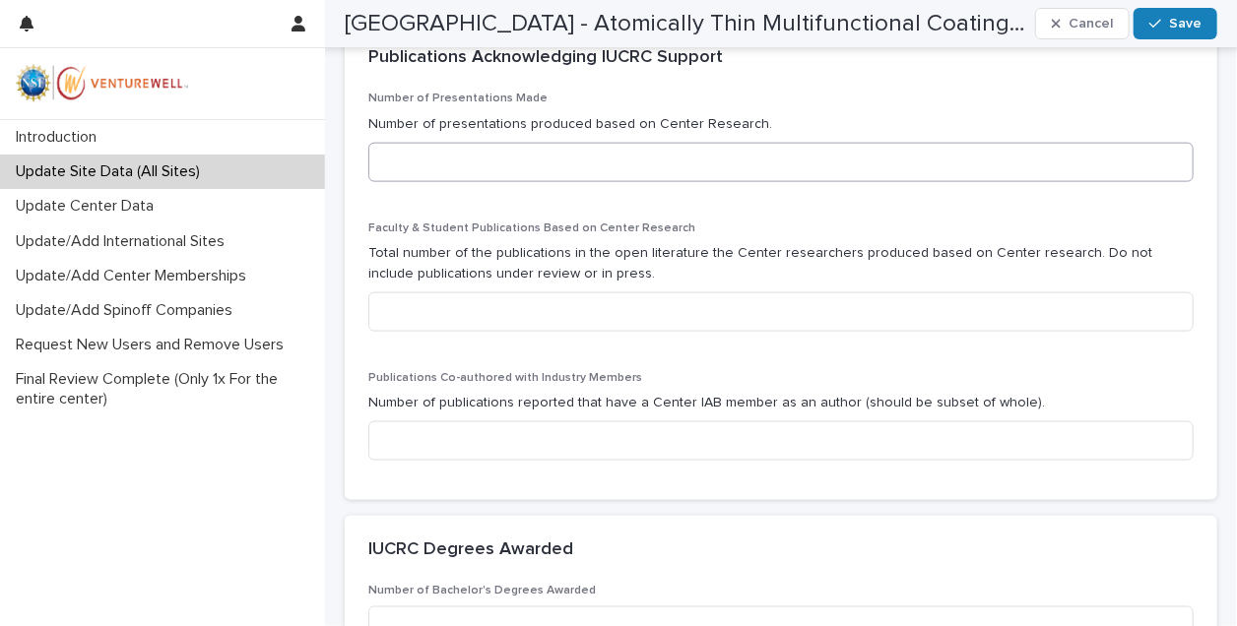
scroll to position [1103, 0]
click at [742, 443] on input at bounding box center [780, 438] width 825 height 39
type input "*"
click at [792, 400] on p "Number of publications reported that have a Center IAB member as an author (sho…" at bounding box center [780, 401] width 825 height 21
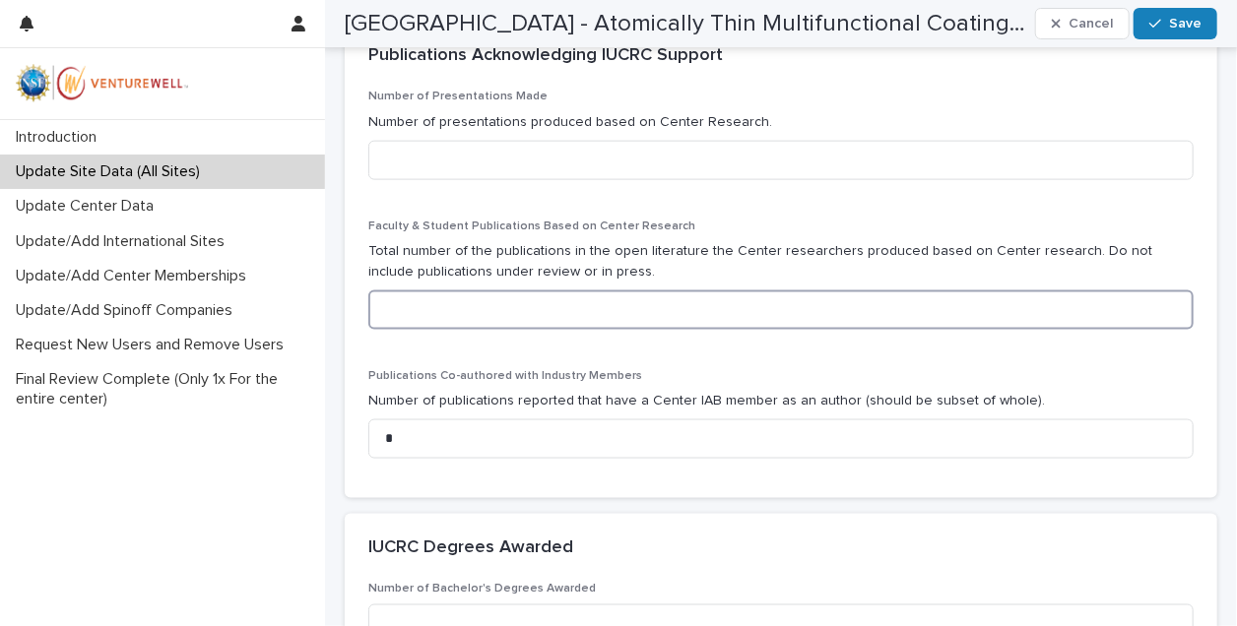
click at [582, 309] on input at bounding box center [780, 309] width 825 height 39
type input "*"
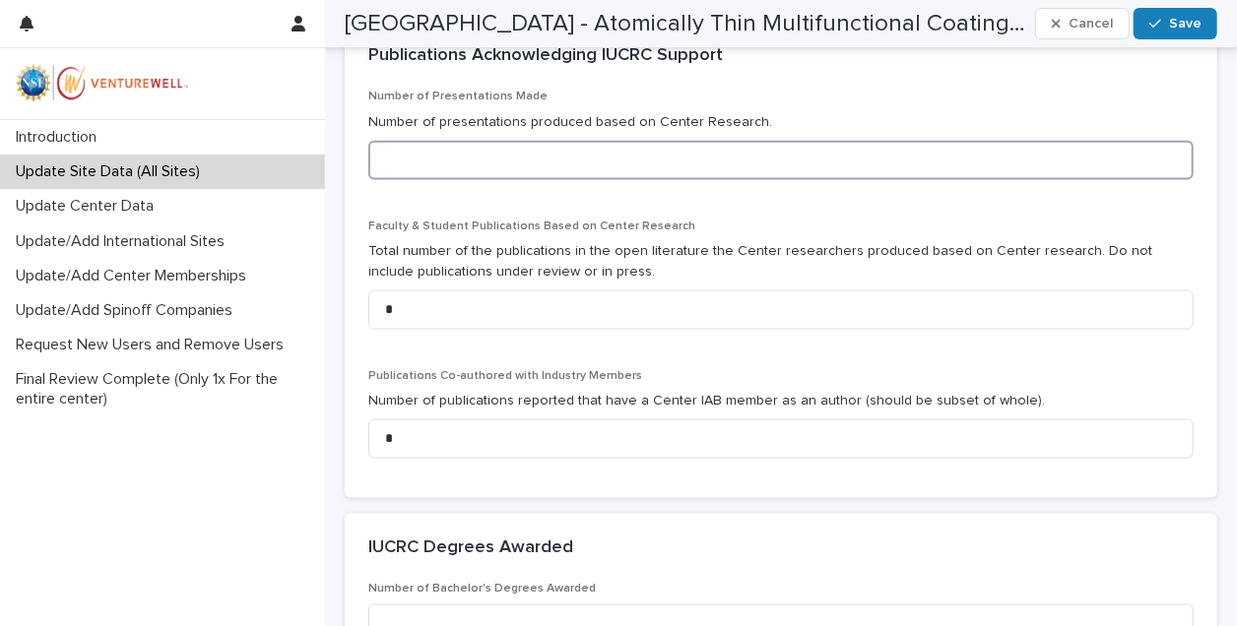
click at [559, 154] on input at bounding box center [780, 160] width 825 height 39
type input "*"
click at [583, 230] on span "Faculty & Student Publications Based on Center Research" at bounding box center [531, 227] width 327 height 12
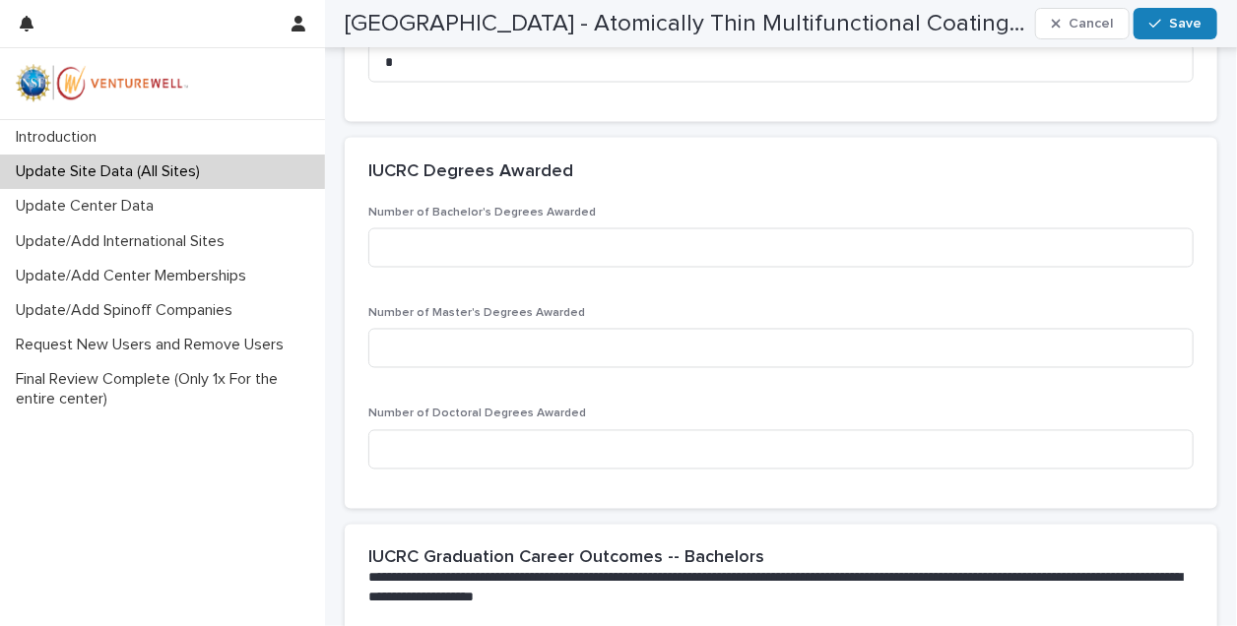
scroll to position [1483, 0]
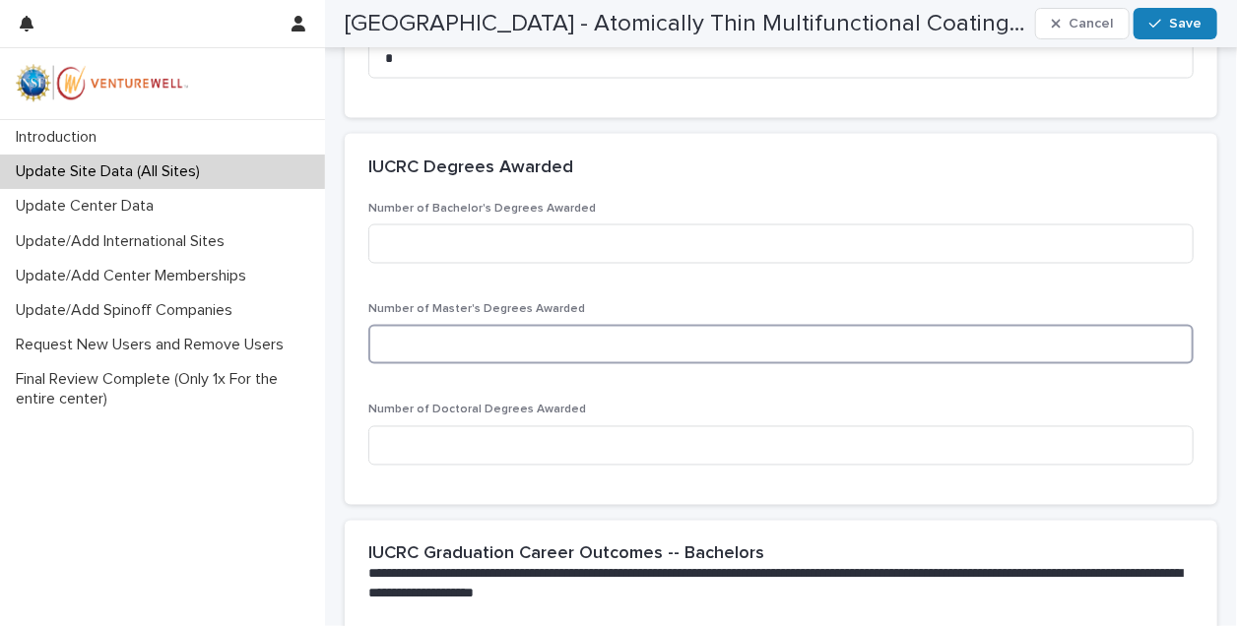
click at [507, 349] on input at bounding box center [780, 344] width 825 height 39
type input "*"
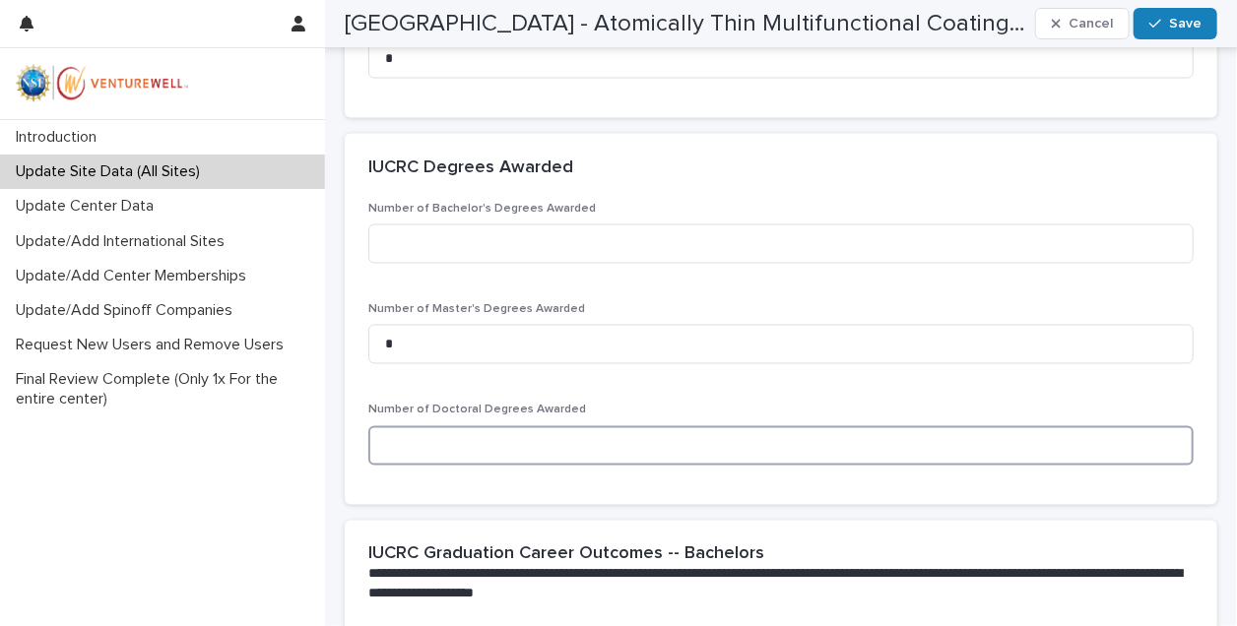
click at [491, 457] on input at bounding box center [780, 445] width 825 height 39
type input "*"
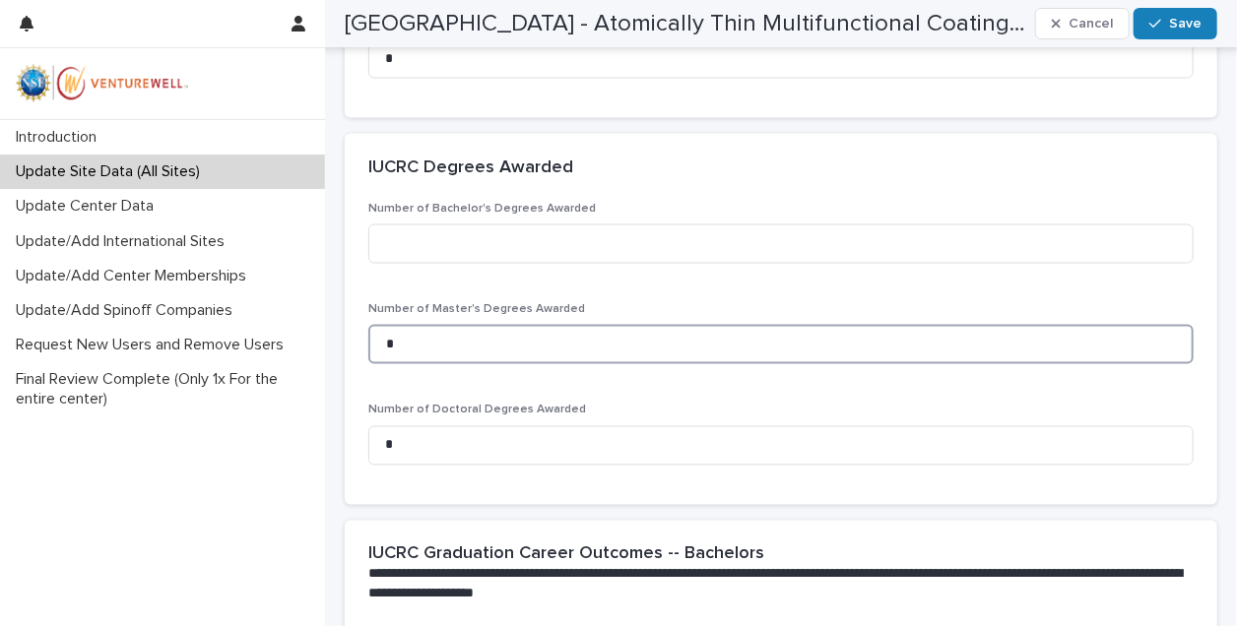
click at [495, 344] on input "*" at bounding box center [780, 344] width 825 height 39
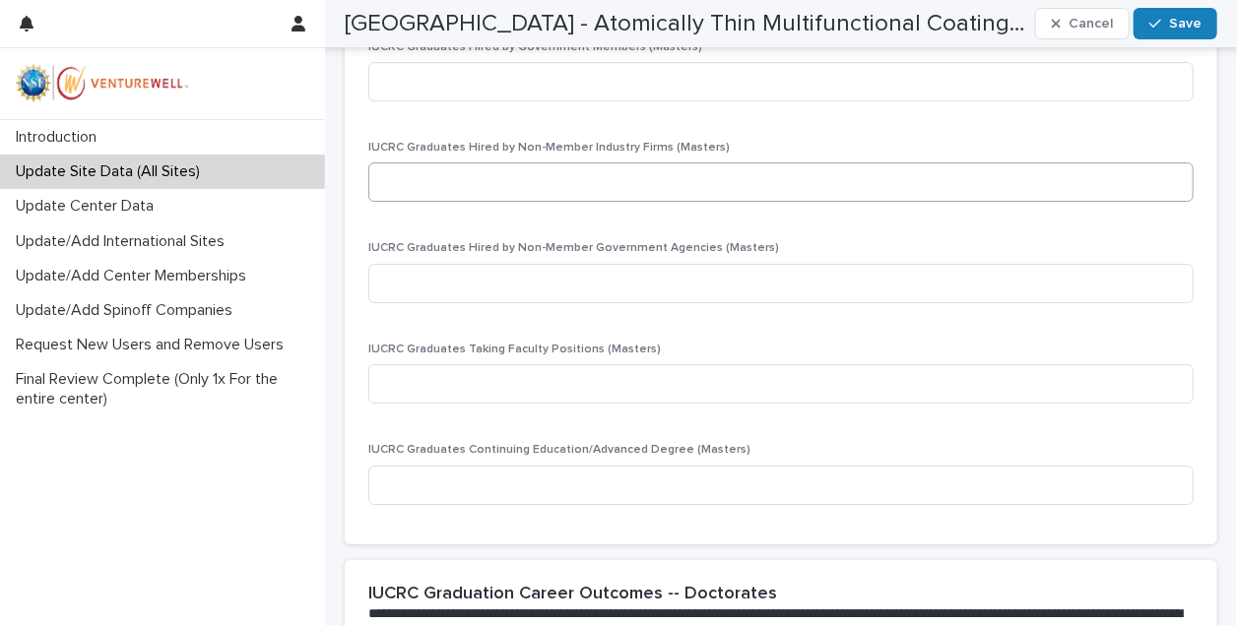
scroll to position [2956, 0]
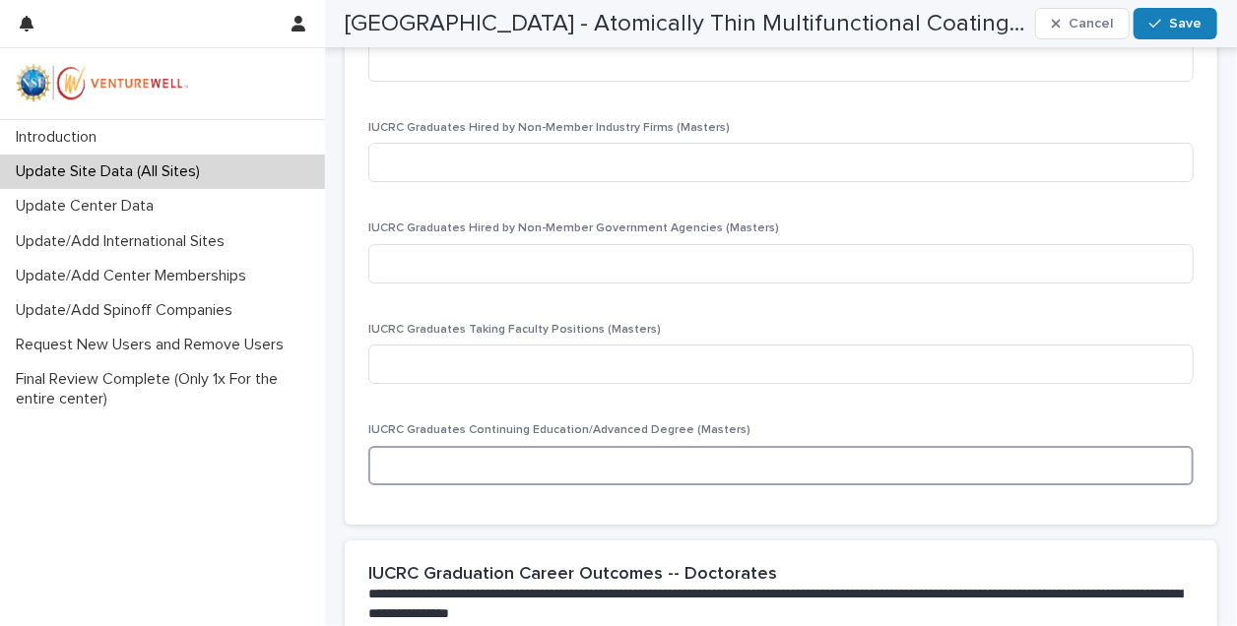
click at [571, 462] on input at bounding box center [780, 465] width 825 height 39
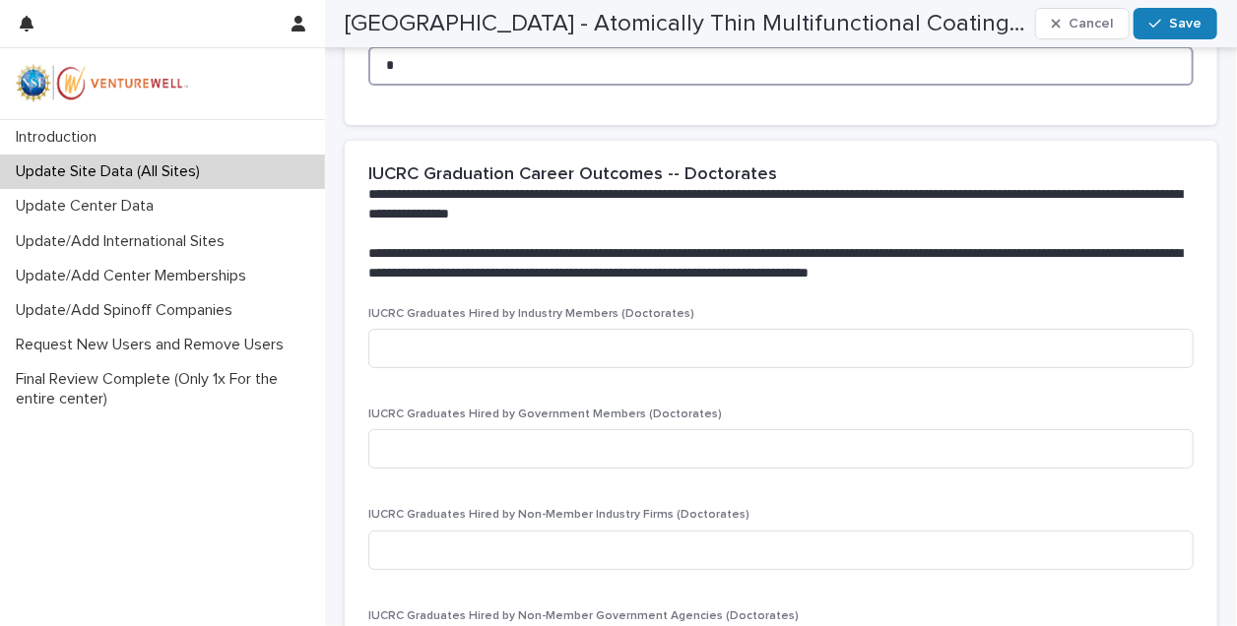
scroll to position [3379, 0]
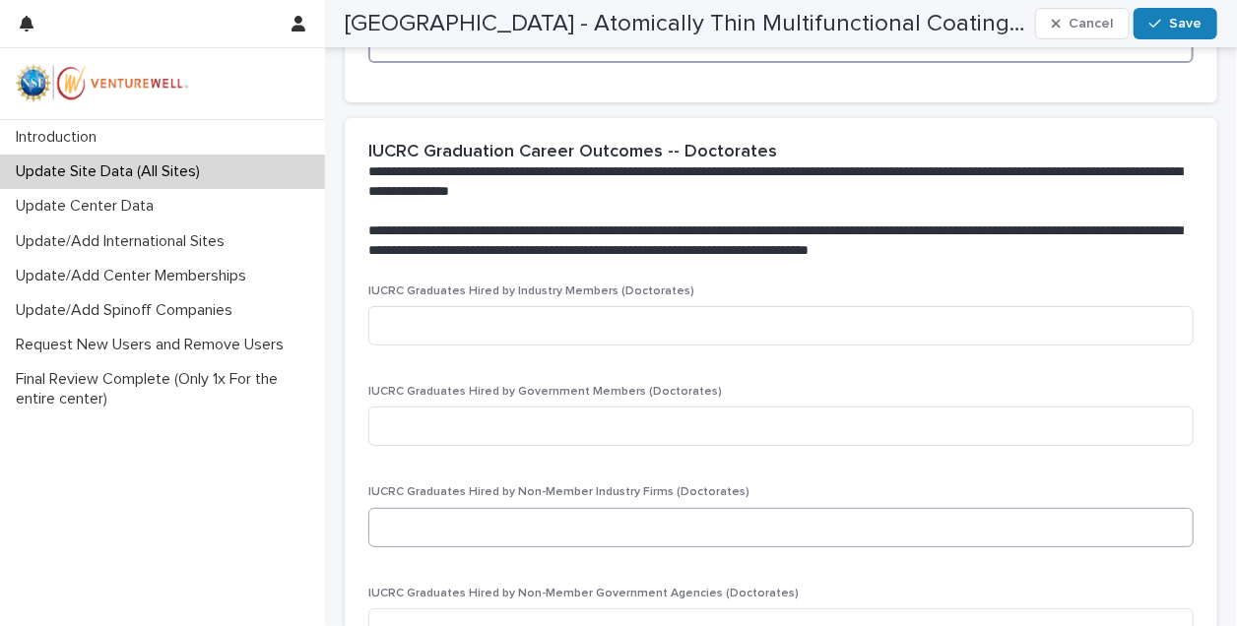
type input "*"
click at [547, 528] on input at bounding box center [780, 527] width 825 height 39
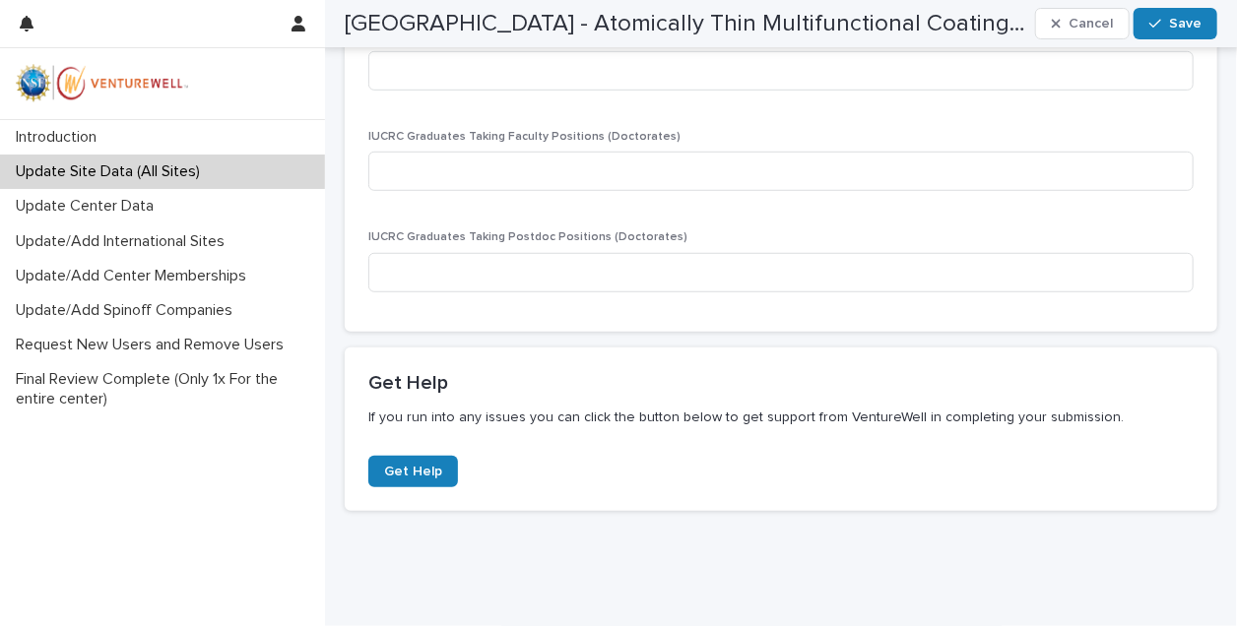
scroll to position [3989, 0]
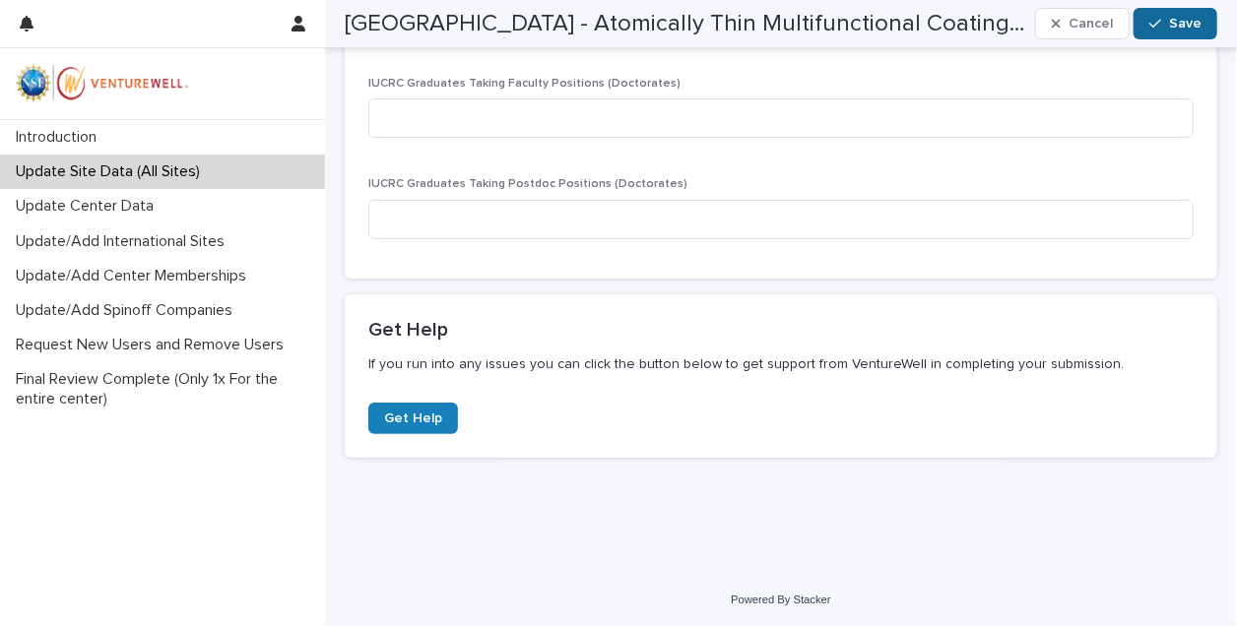
type input "*"
click at [1159, 25] on icon "button" at bounding box center [1155, 24] width 12 height 14
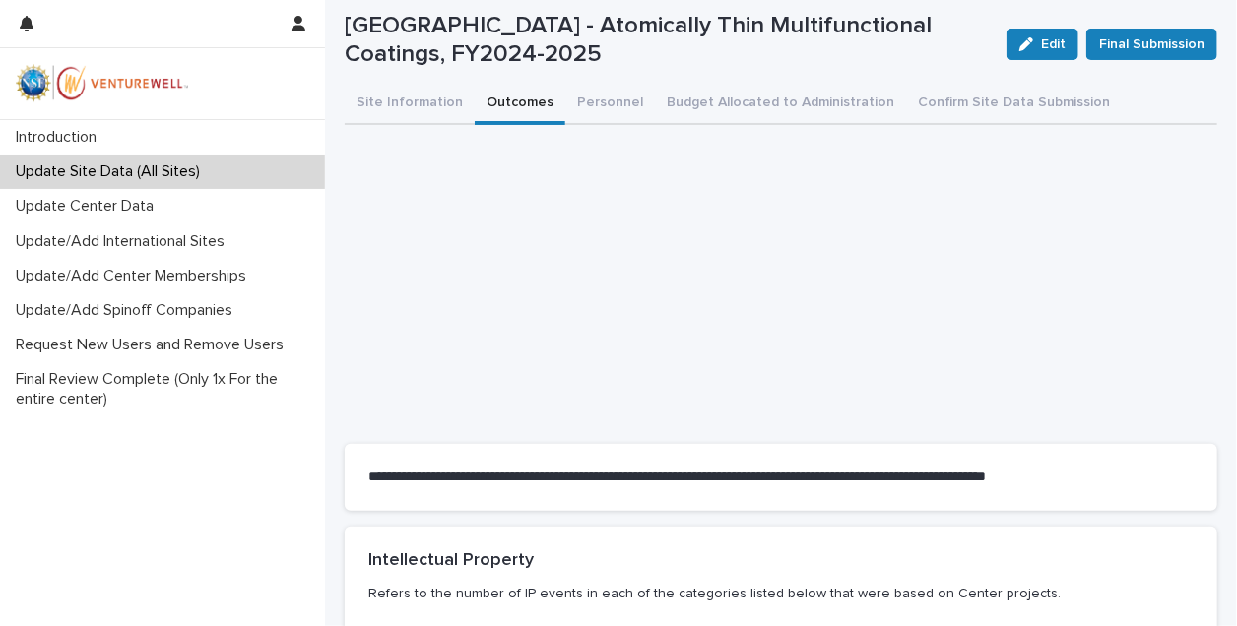
scroll to position [33, 0]
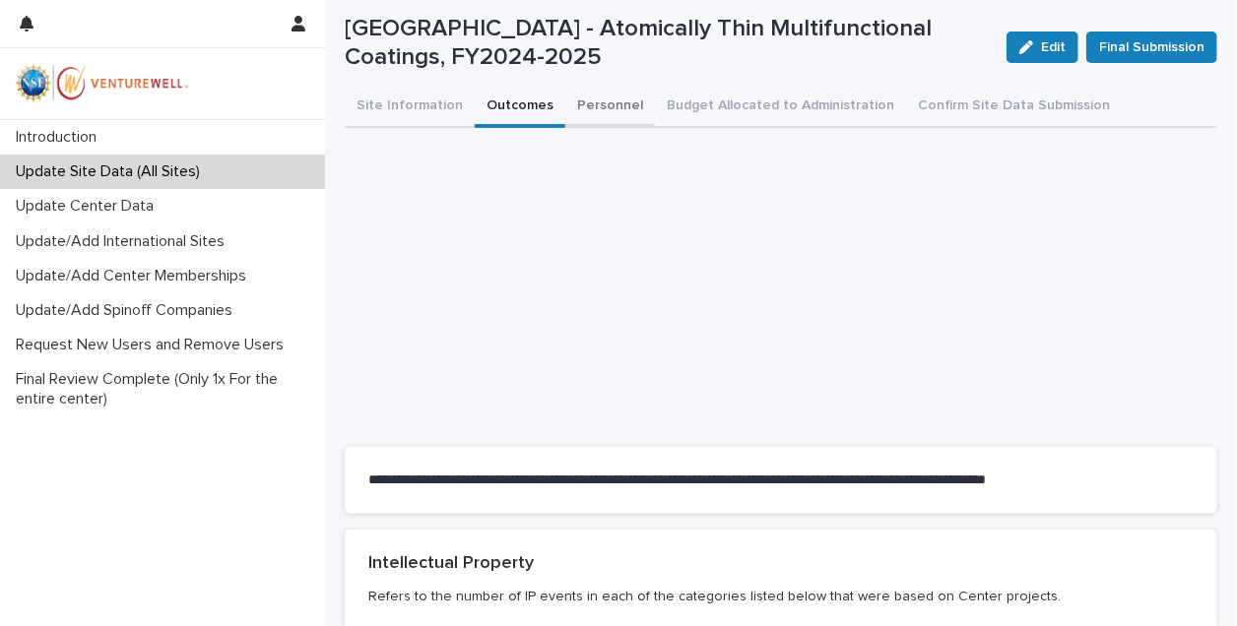
click at [616, 112] on button "Personnel" at bounding box center [610, 107] width 90 height 41
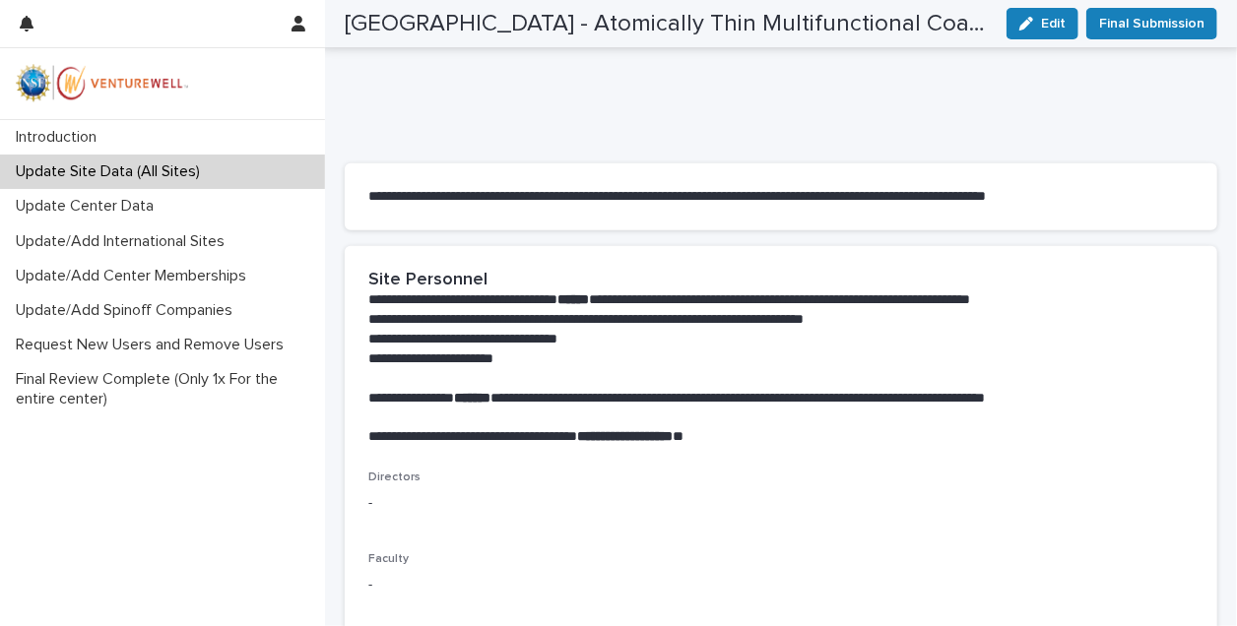
scroll to position [290, 0]
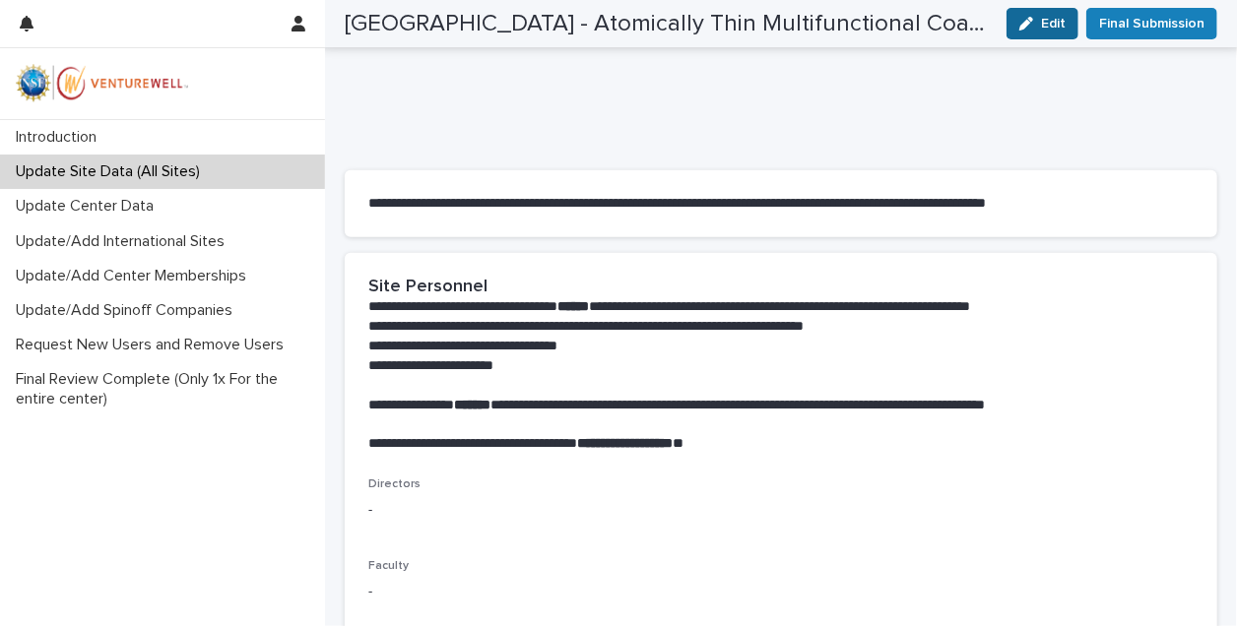
click at [1030, 23] on icon "button" at bounding box center [1026, 24] width 14 height 14
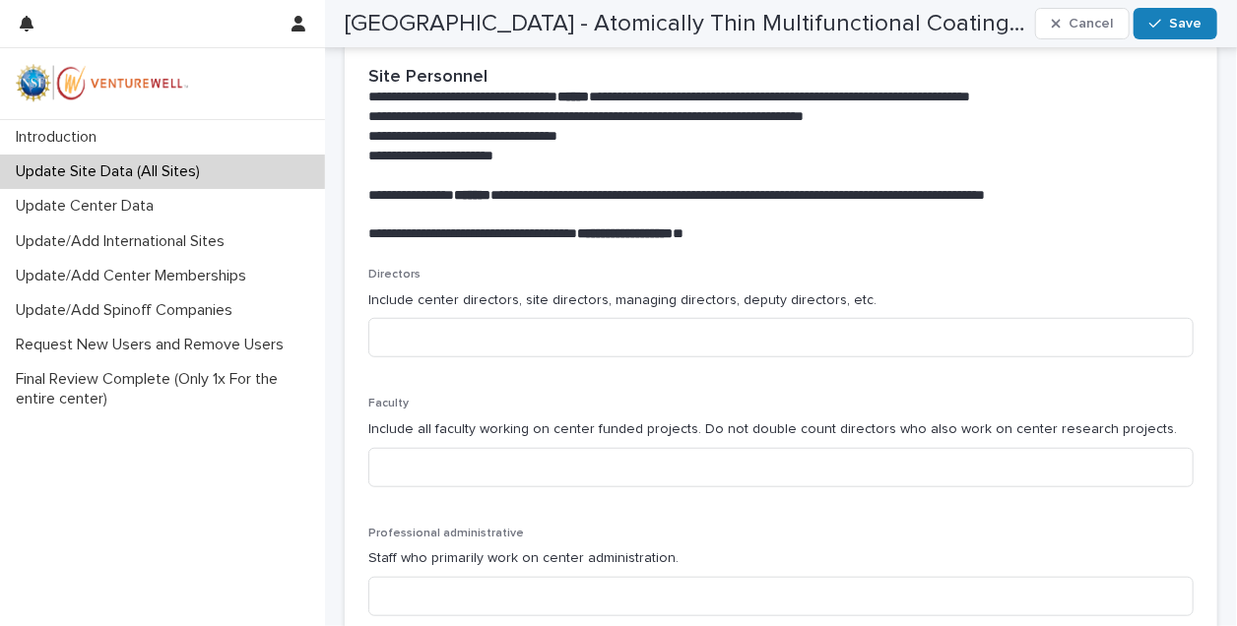
scroll to position [510, 0]
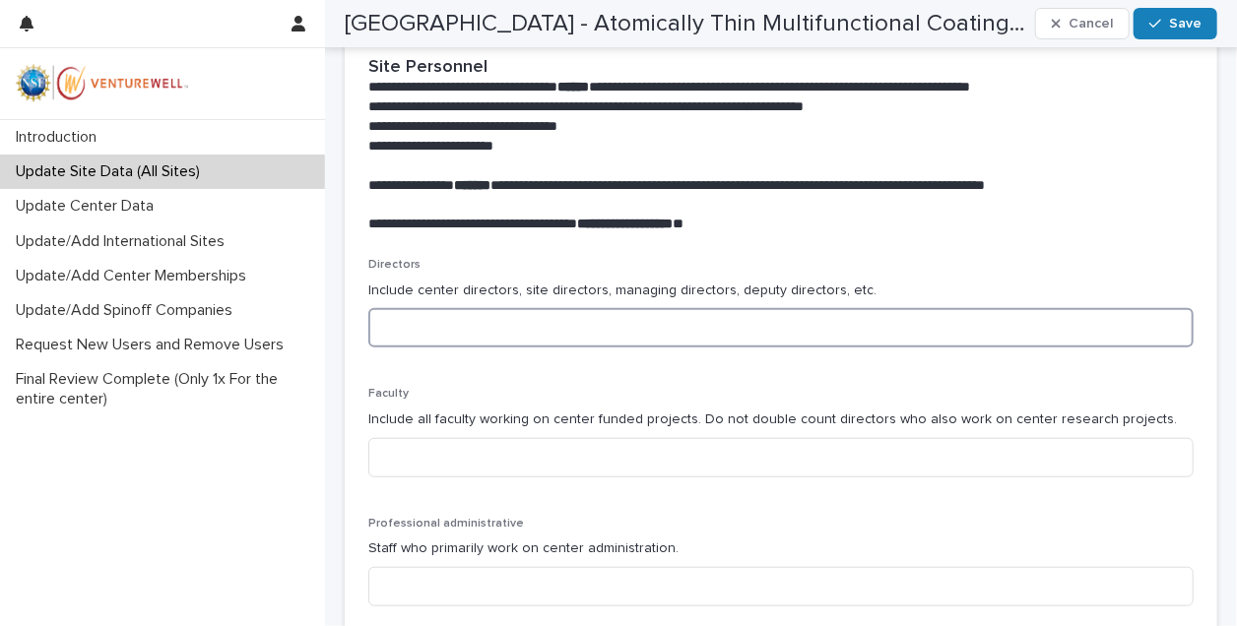
click at [618, 326] on input at bounding box center [780, 327] width 825 height 39
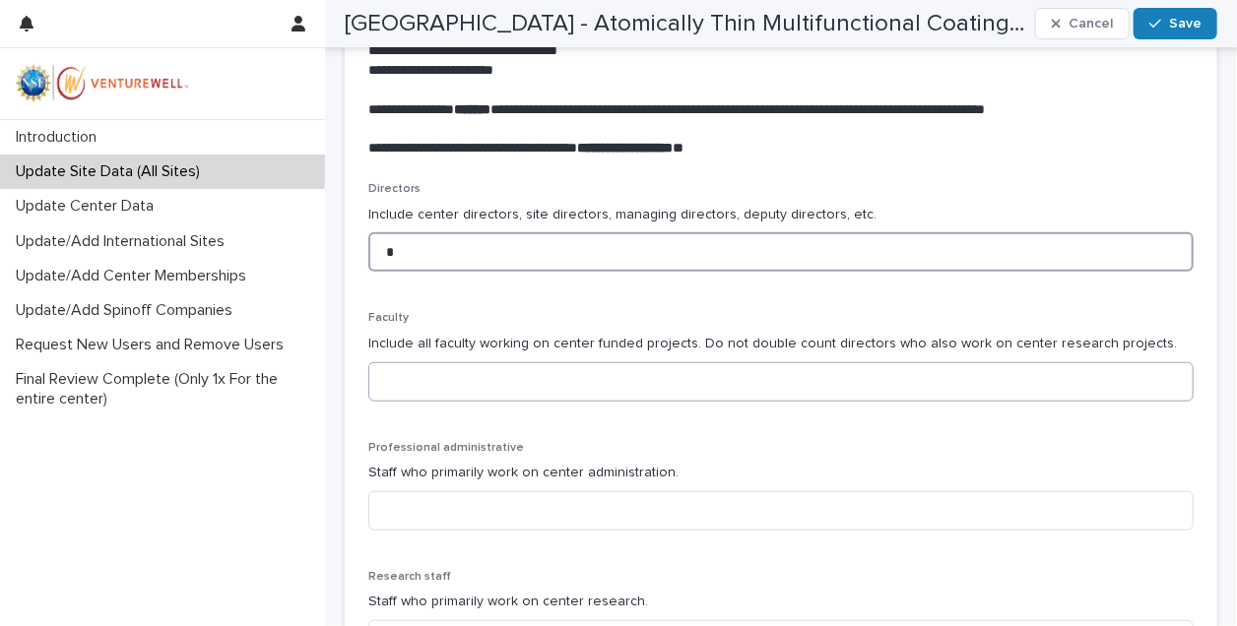
type input "*"
click at [625, 380] on input at bounding box center [780, 381] width 825 height 39
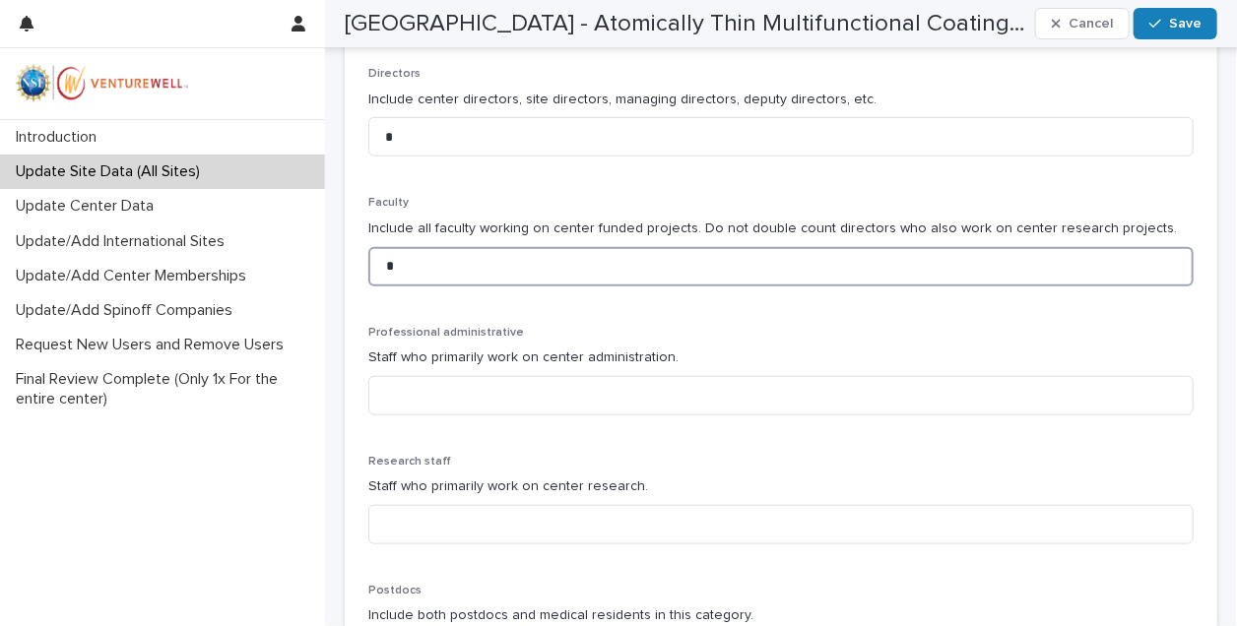
scroll to position [703, 0]
type input "*"
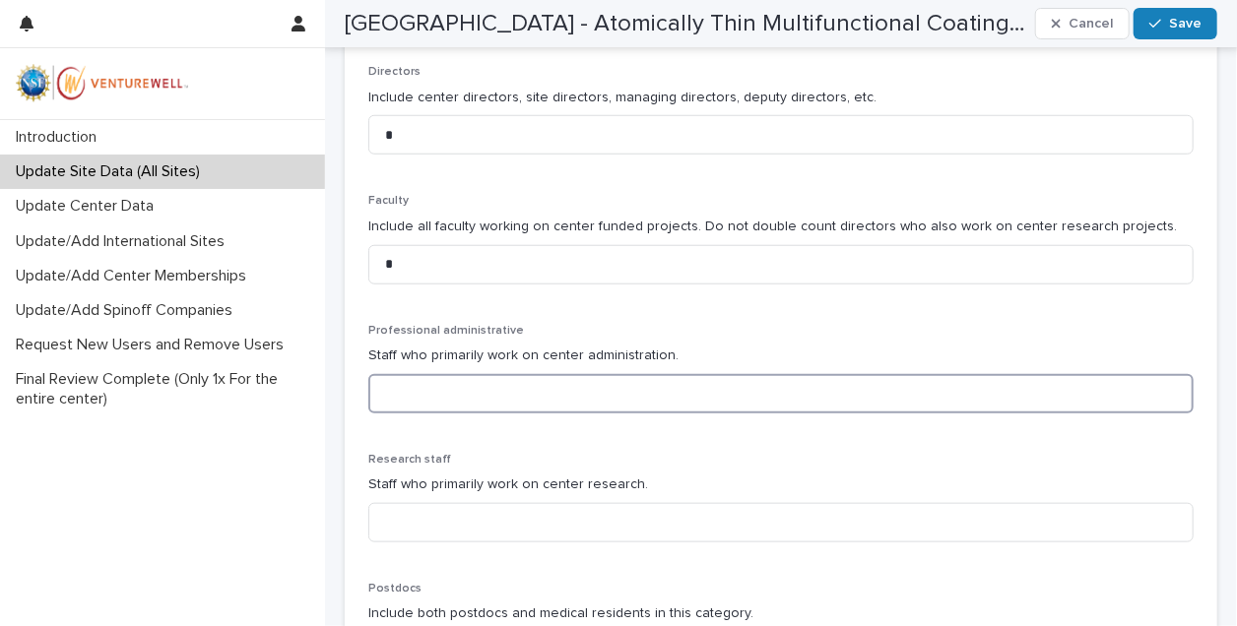
click at [580, 402] on input at bounding box center [780, 393] width 825 height 39
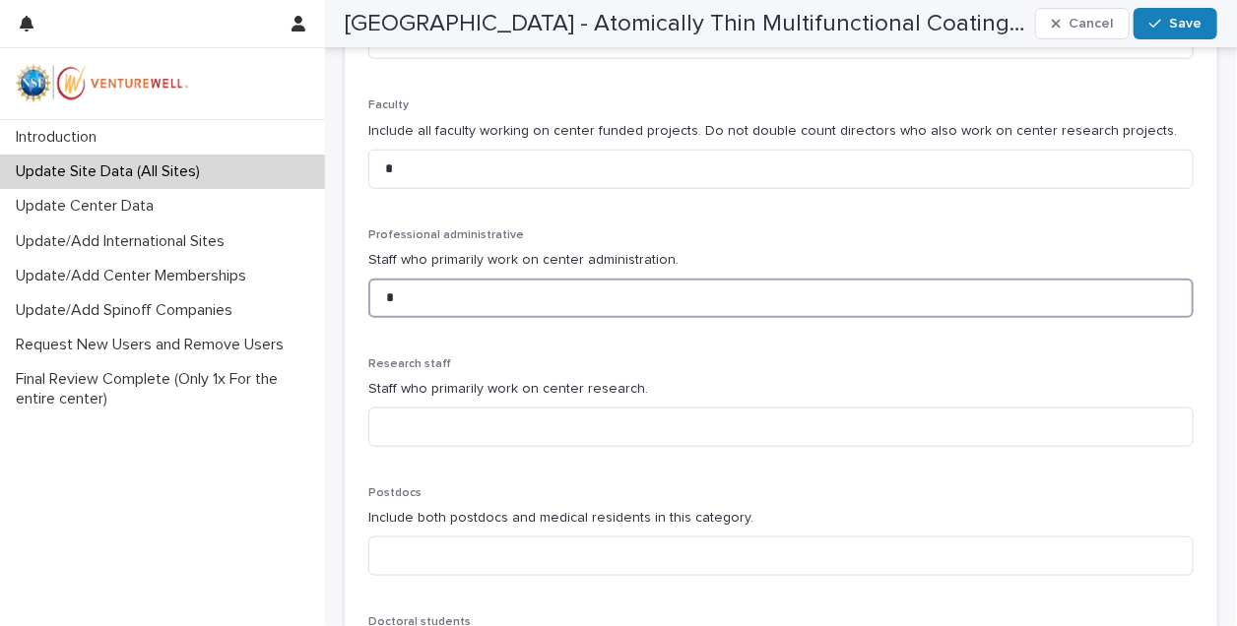
scroll to position [801, 0]
type input "*"
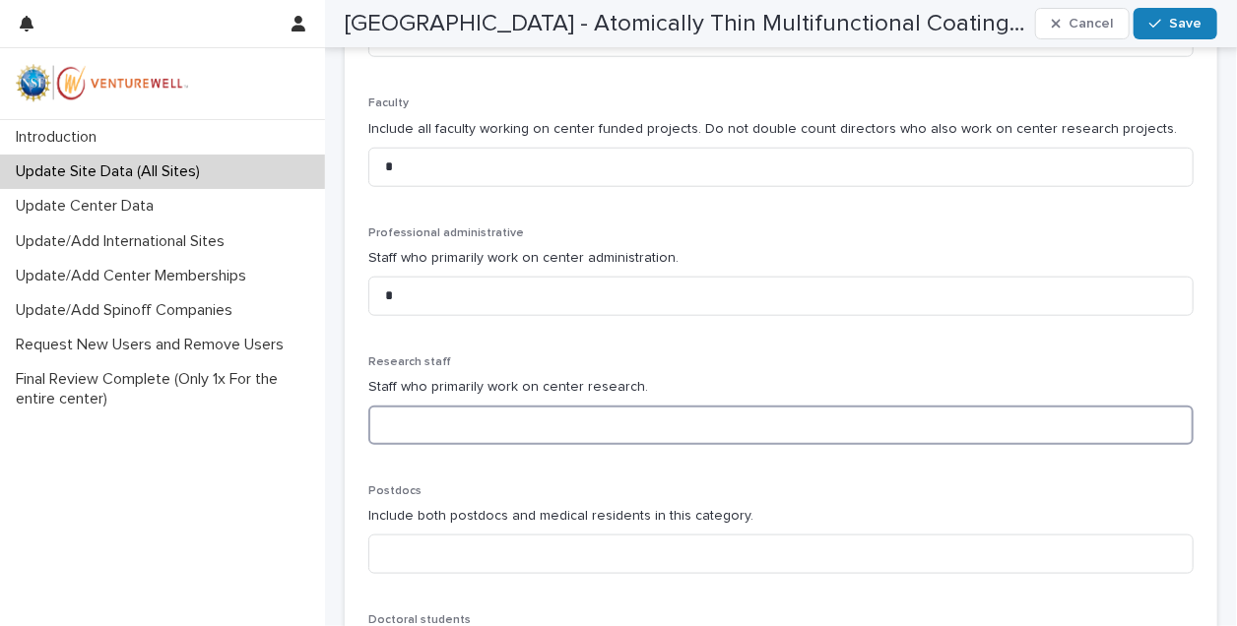
click at [591, 426] on input at bounding box center [780, 425] width 825 height 39
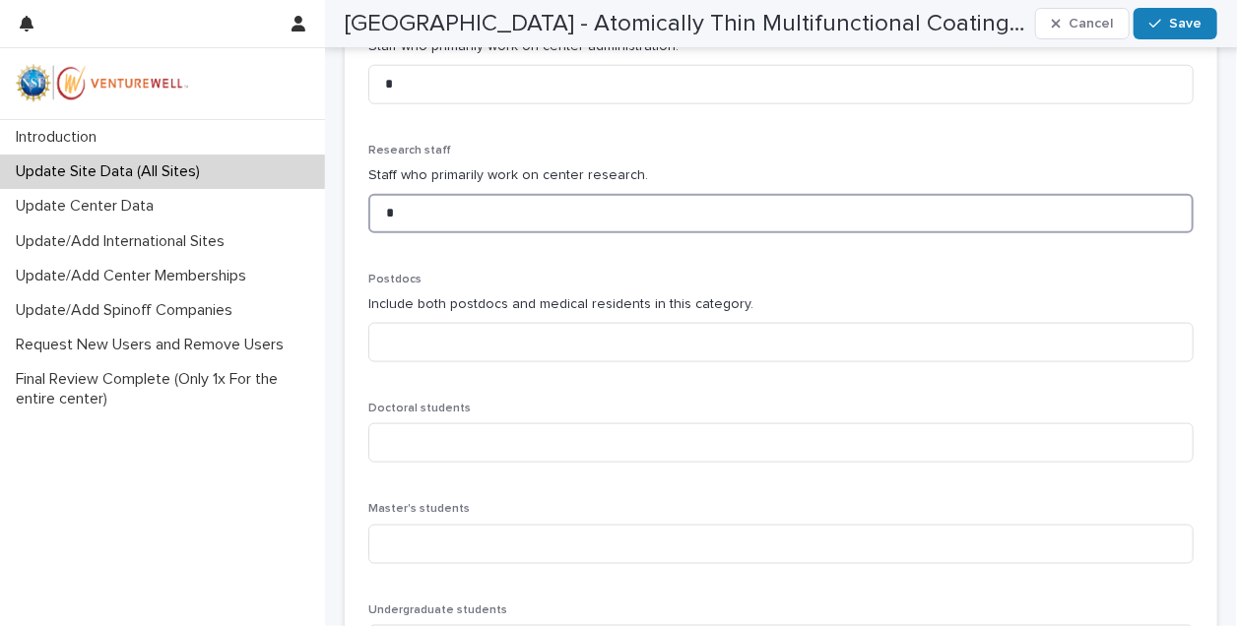
scroll to position [1014, 0]
type input "*"
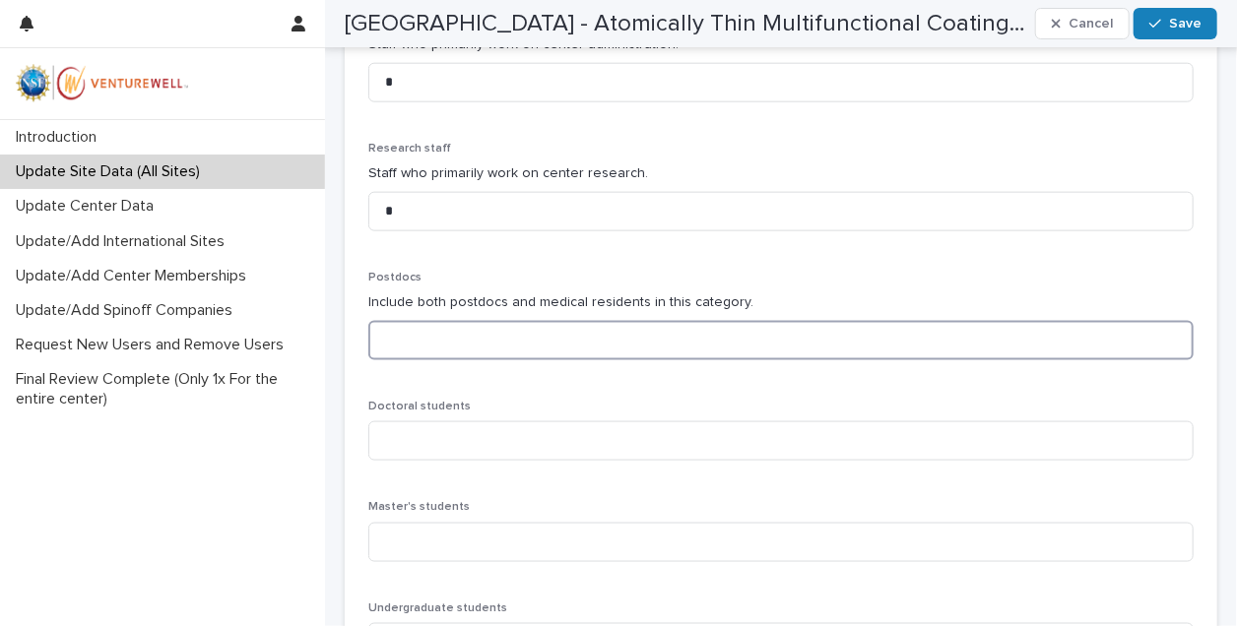
click at [543, 344] on input at bounding box center [780, 340] width 825 height 39
type input "*"
click at [487, 439] on input at bounding box center [780, 440] width 825 height 39
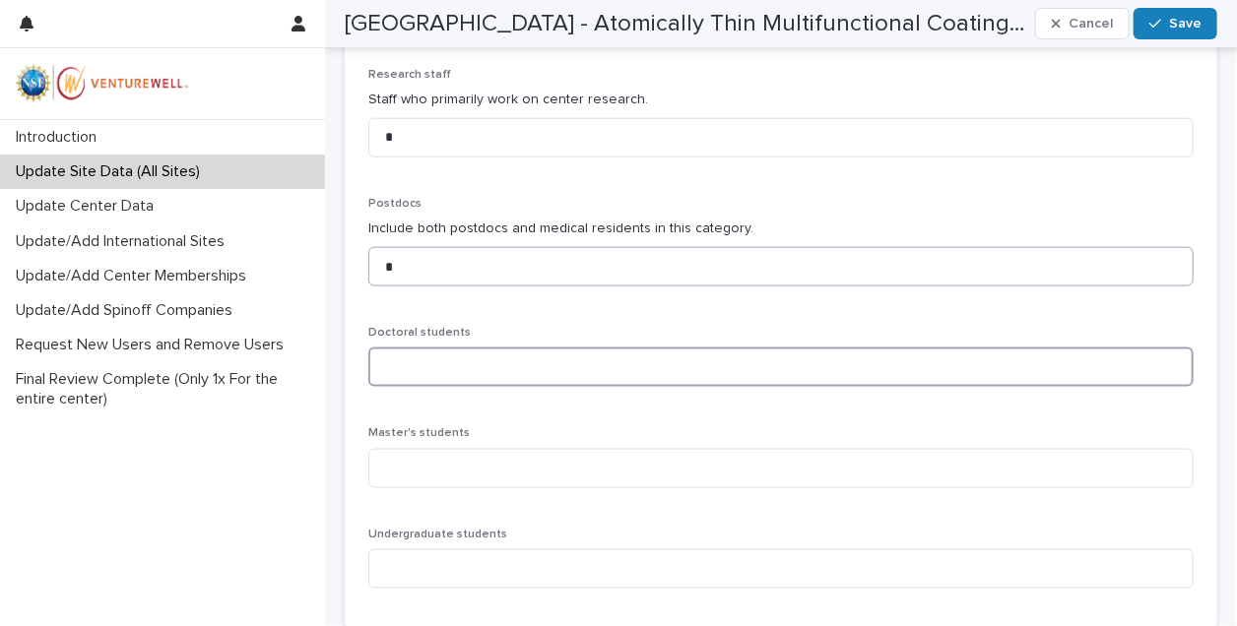
scroll to position [1083, 0]
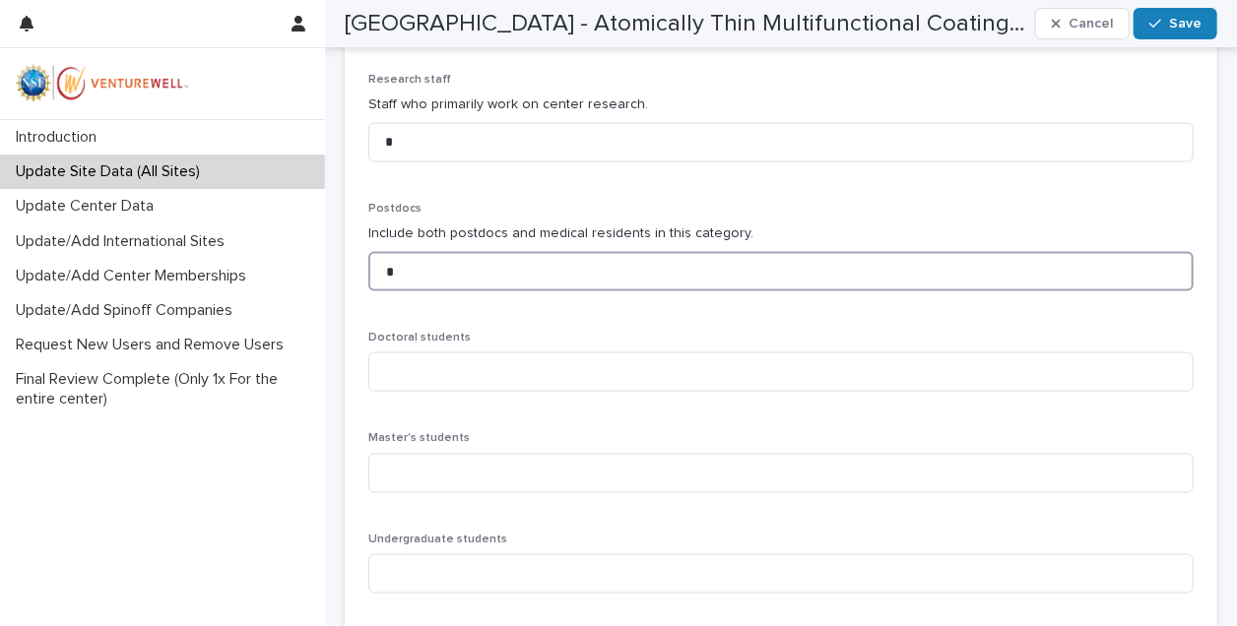
click at [579, 262] on input "*" at bounding box center [780, 271] width 825 height 39
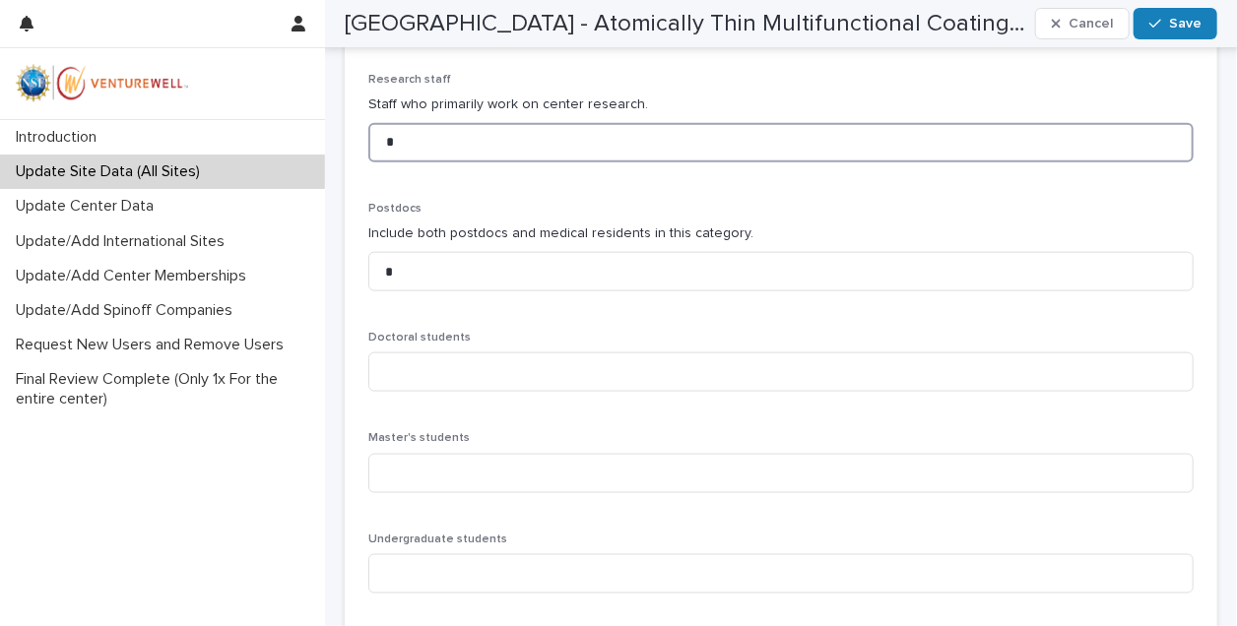
click at [502, 140] on input "*" at bounding box center [780, 142] width 825 height 39
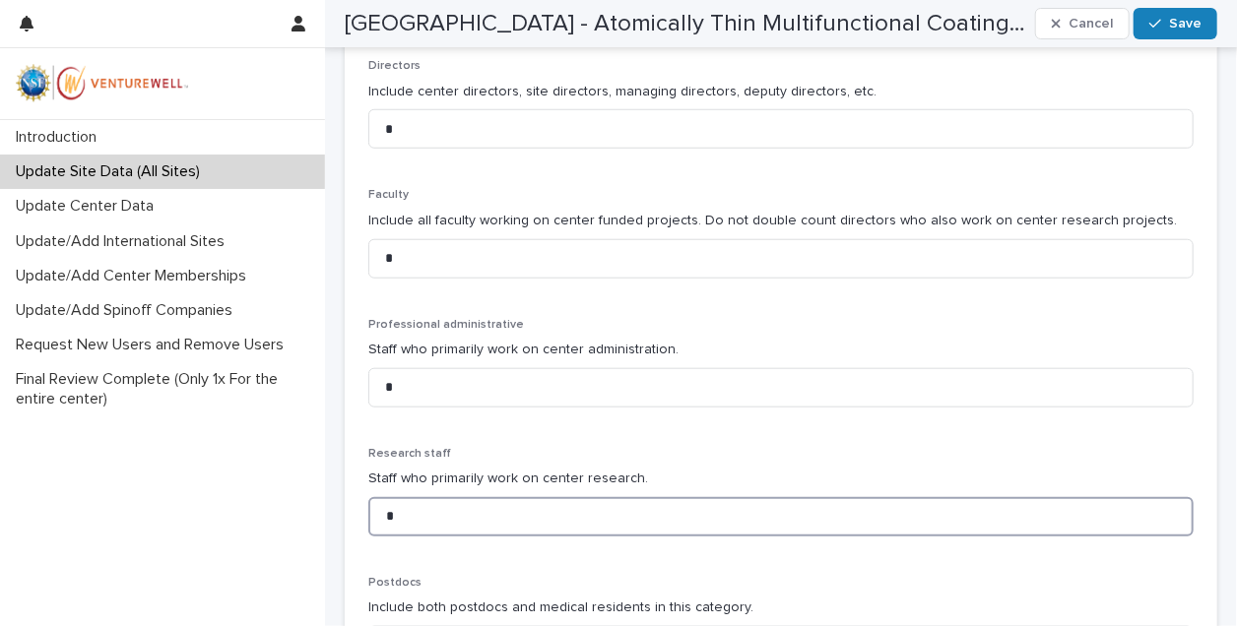
scroll to position [707, 0]
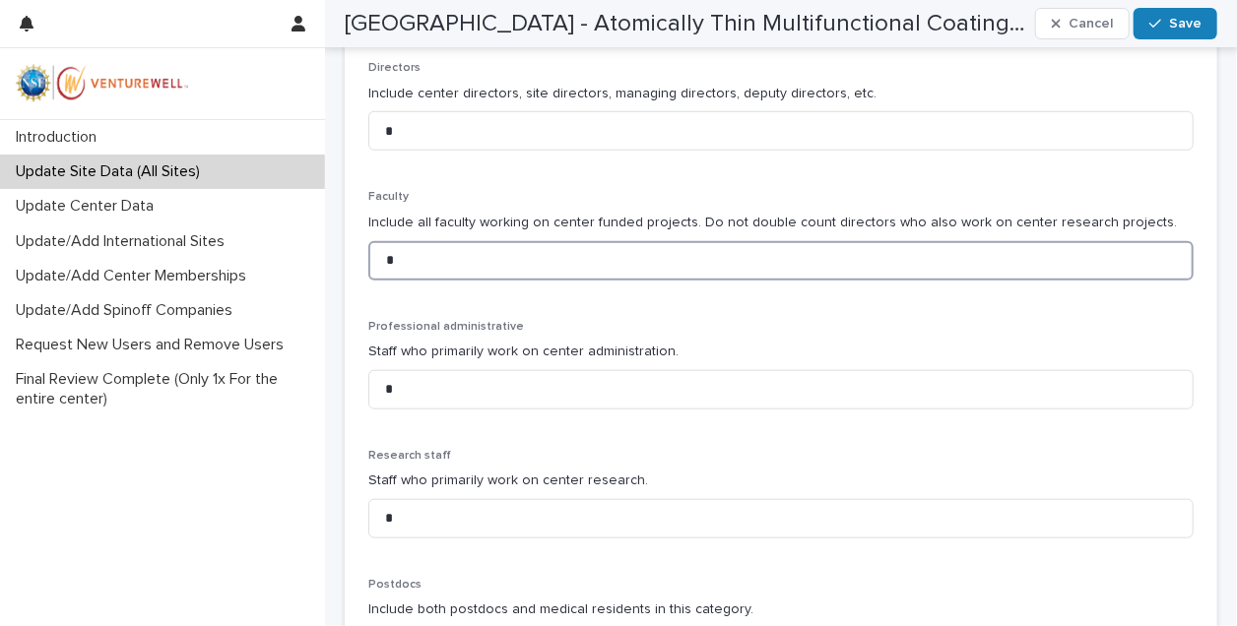
click at [649, 259] on input "*" at bounding box center [780, 260] width 825 height 39
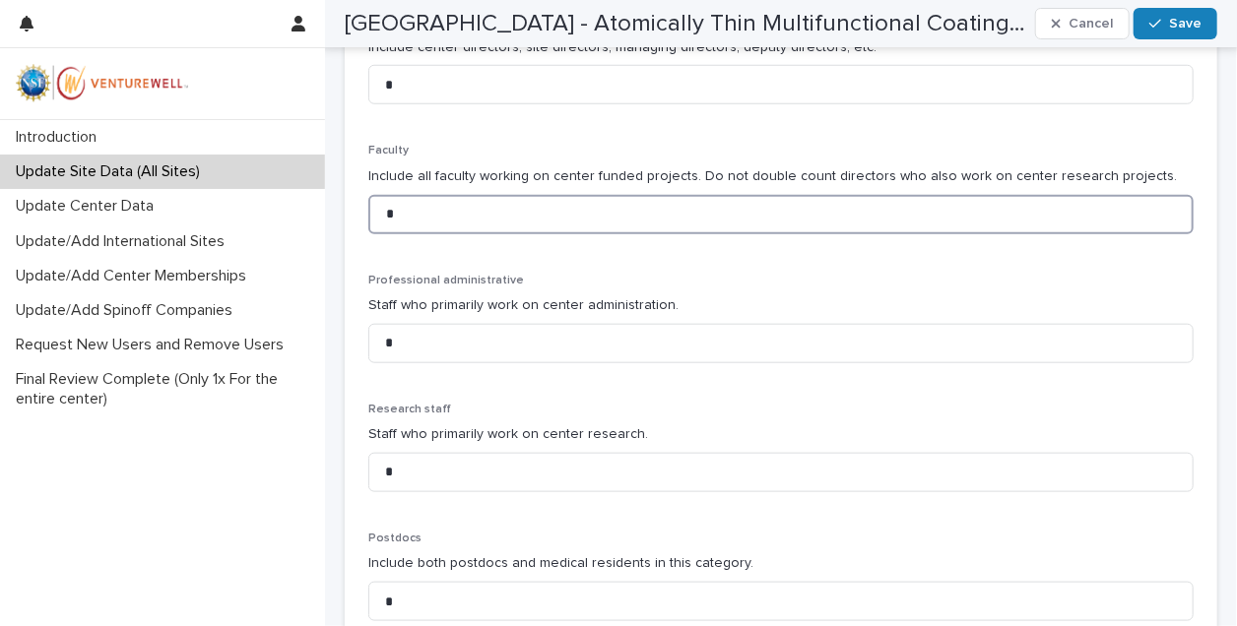
scroll to position [828, 0]
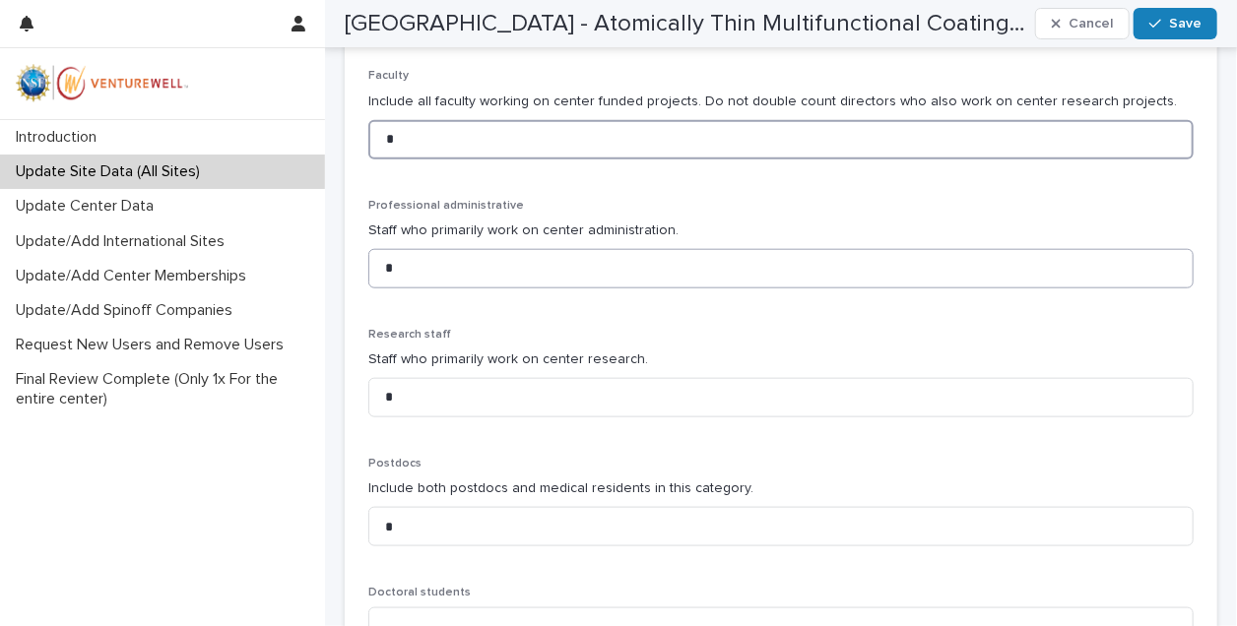
type input "*"
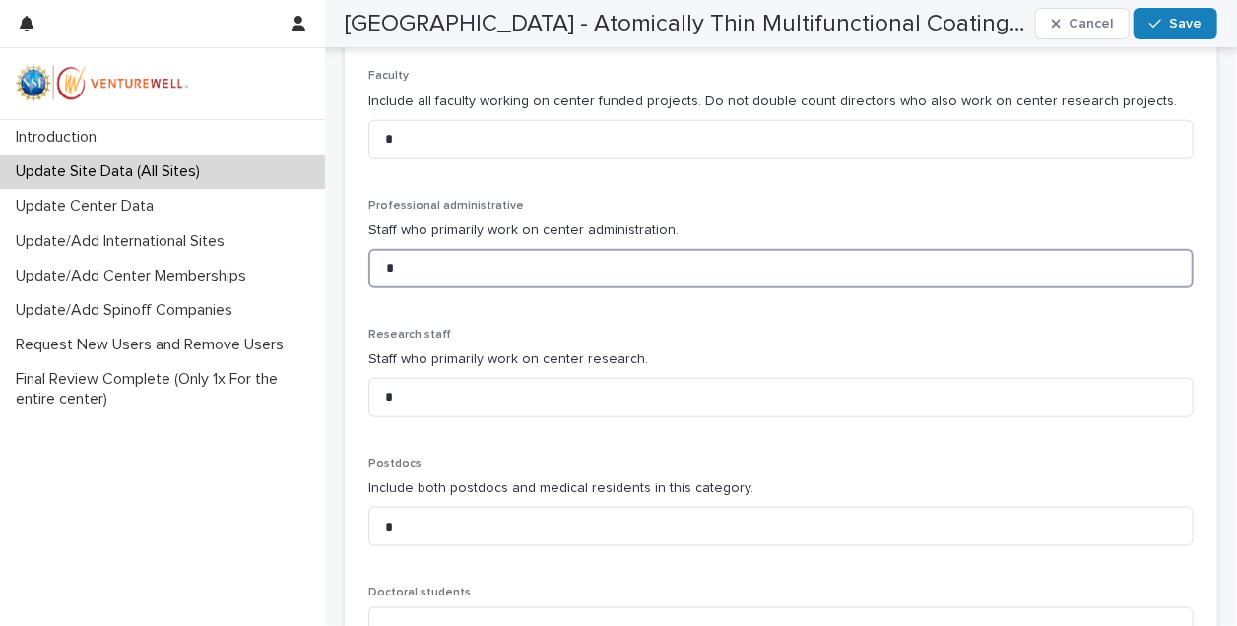
click at [549, 275] on input "*" at bounding box center [780, 268] width 825 height 39
type input "*"
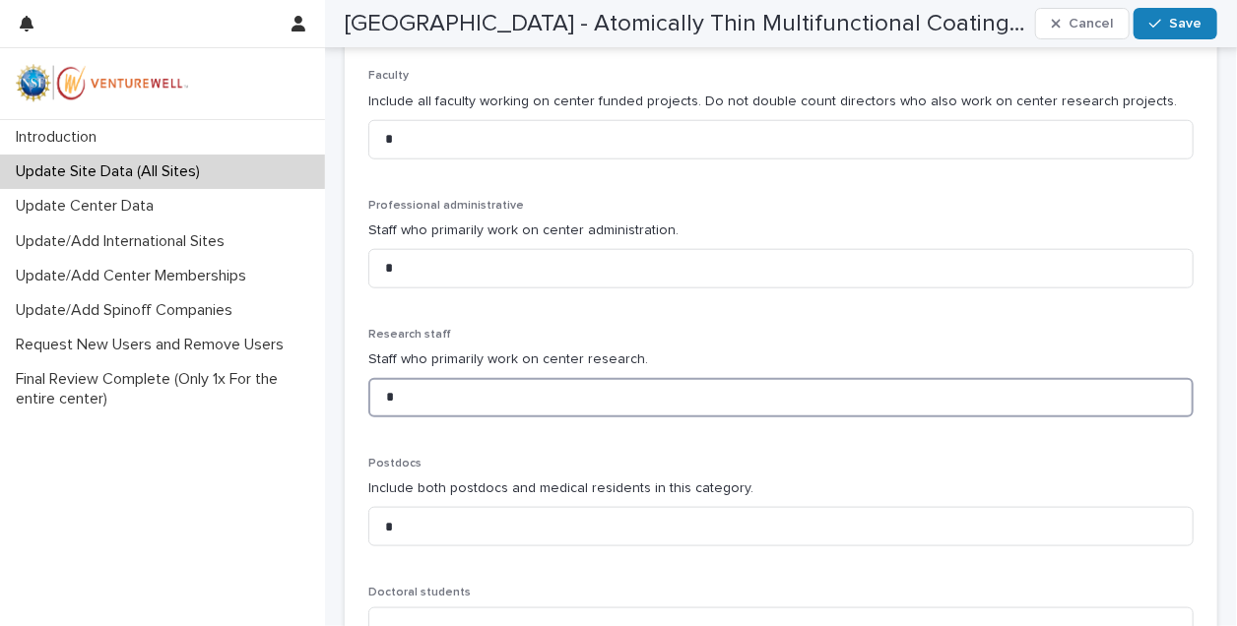
click at [480, 398] on input "*" at bounding box center [780, 397] width 825 height 39
type input "*"
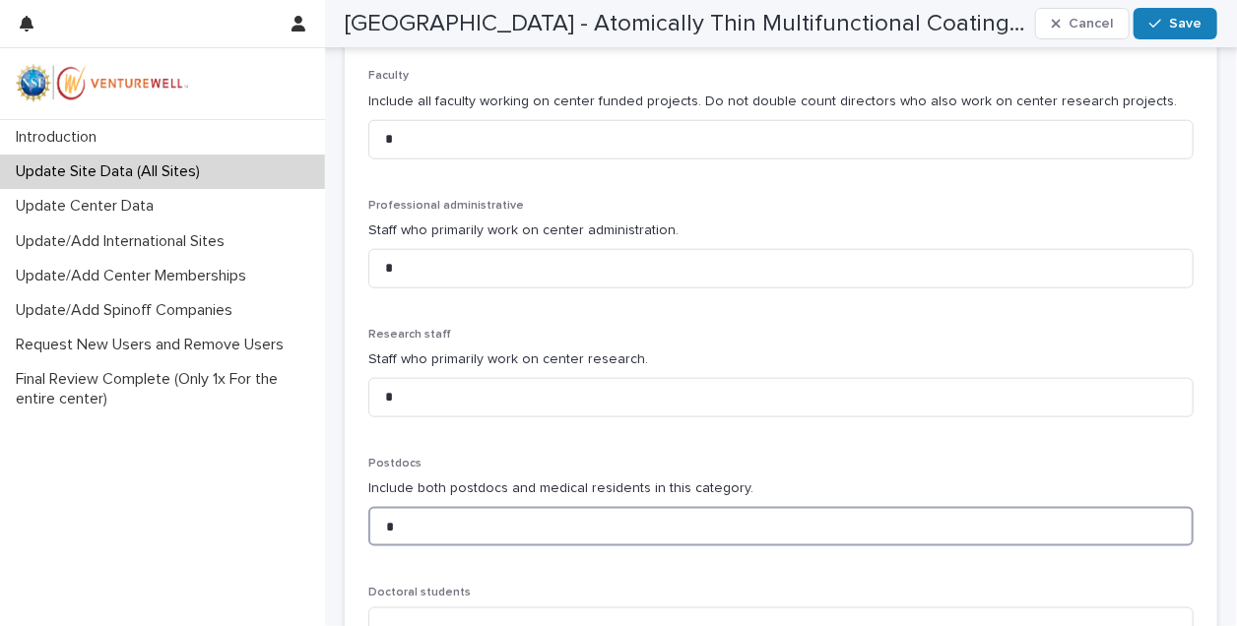
click at [528, 538] on input "*" at bounding box center [780, 526] width 825 height 39
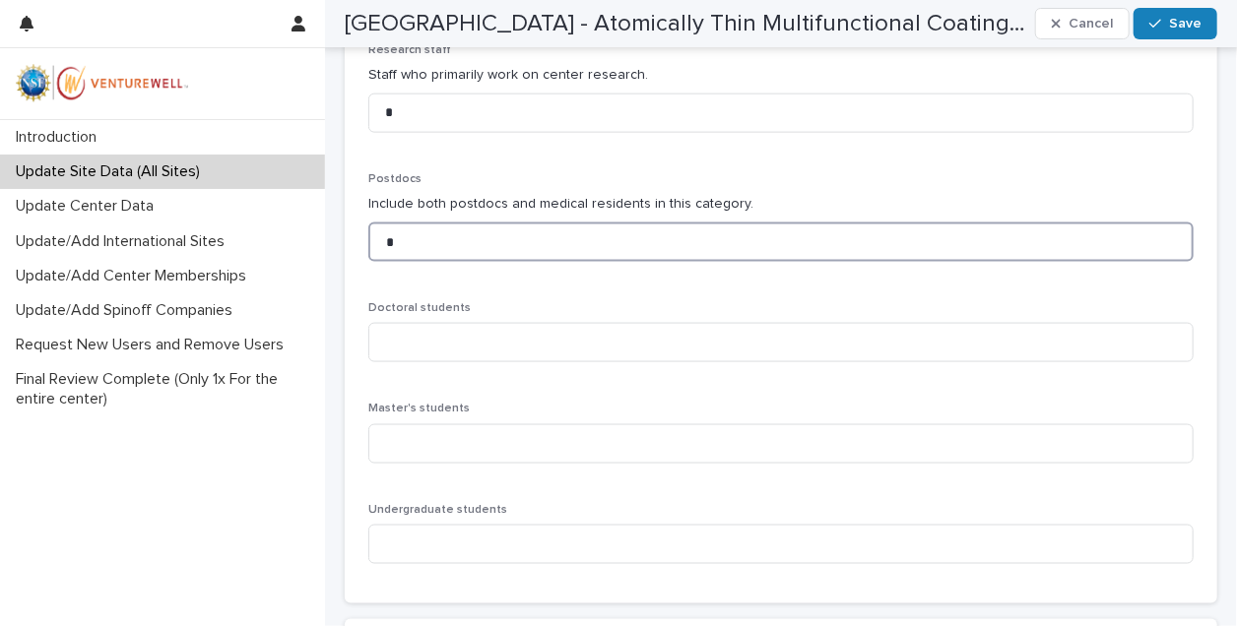
scroll to position [1119, 0]
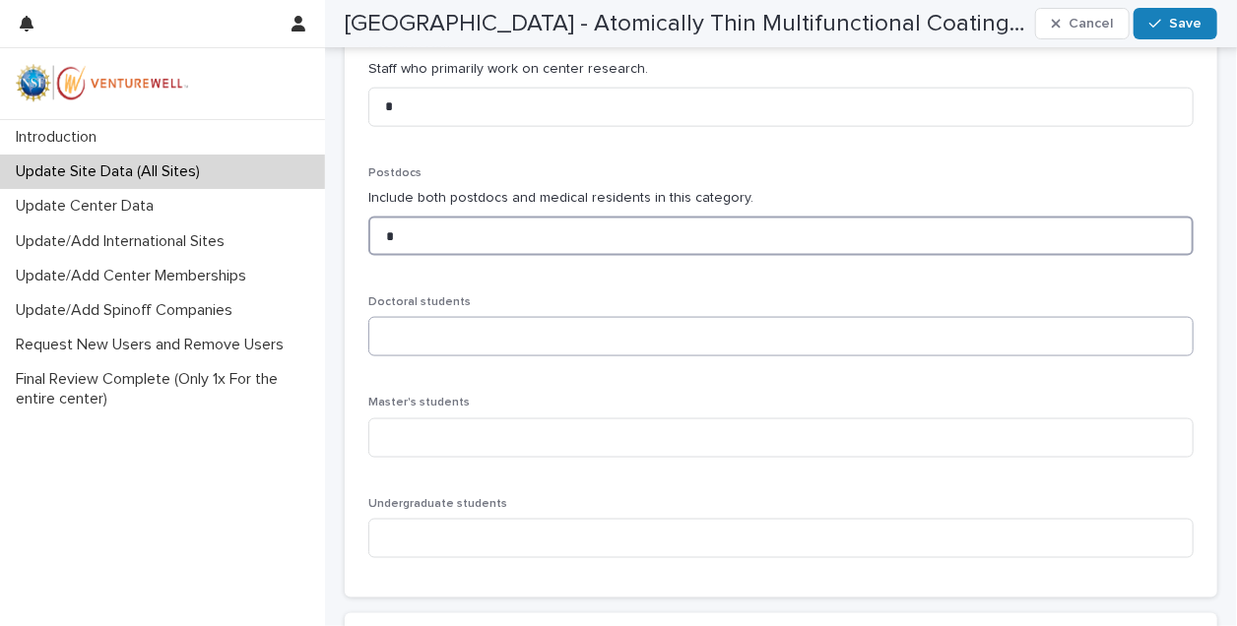
type input "*"
click at [496, 334] on input at bounding box center [780, 336] width 825 height 39
type input "*"
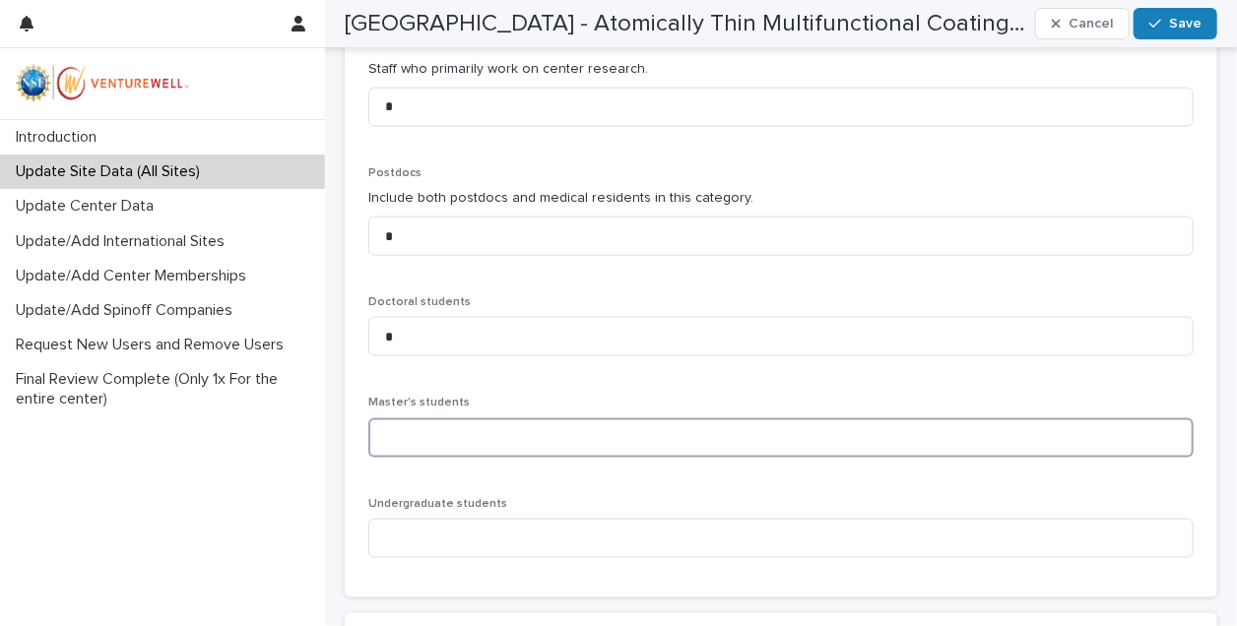
click at [462, 438] on input at bounding box center [780, 438] width 825 height 39
type input "*"
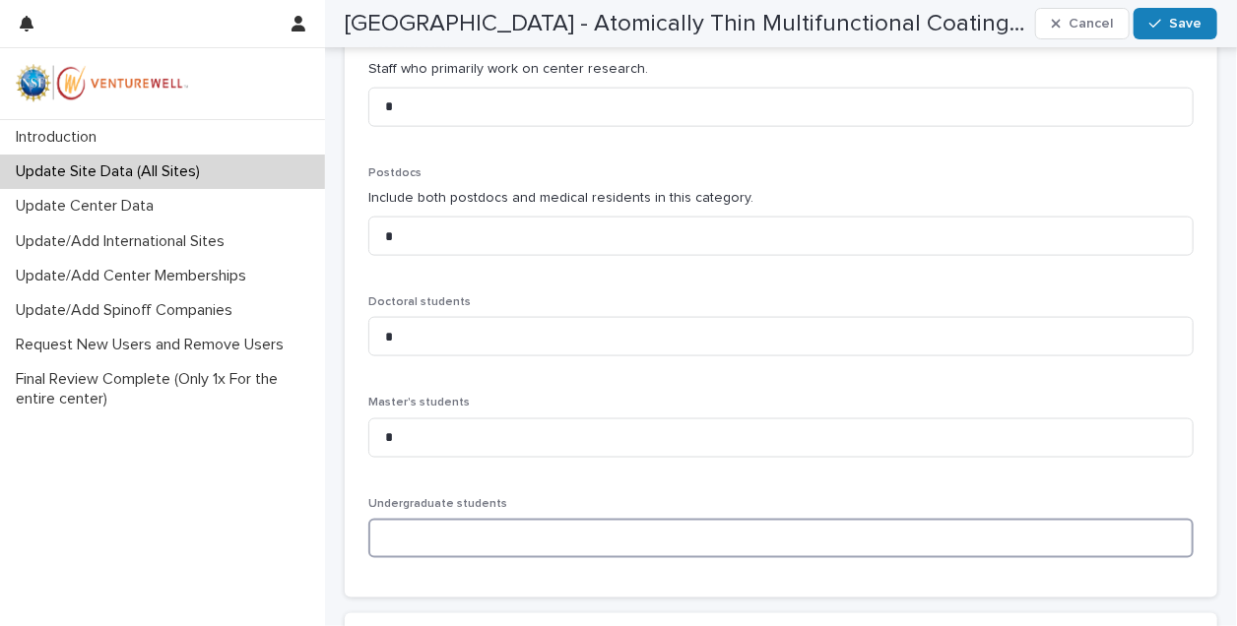
click at [459, 540] on input at bounding box center [780, 538] width 825 height 39
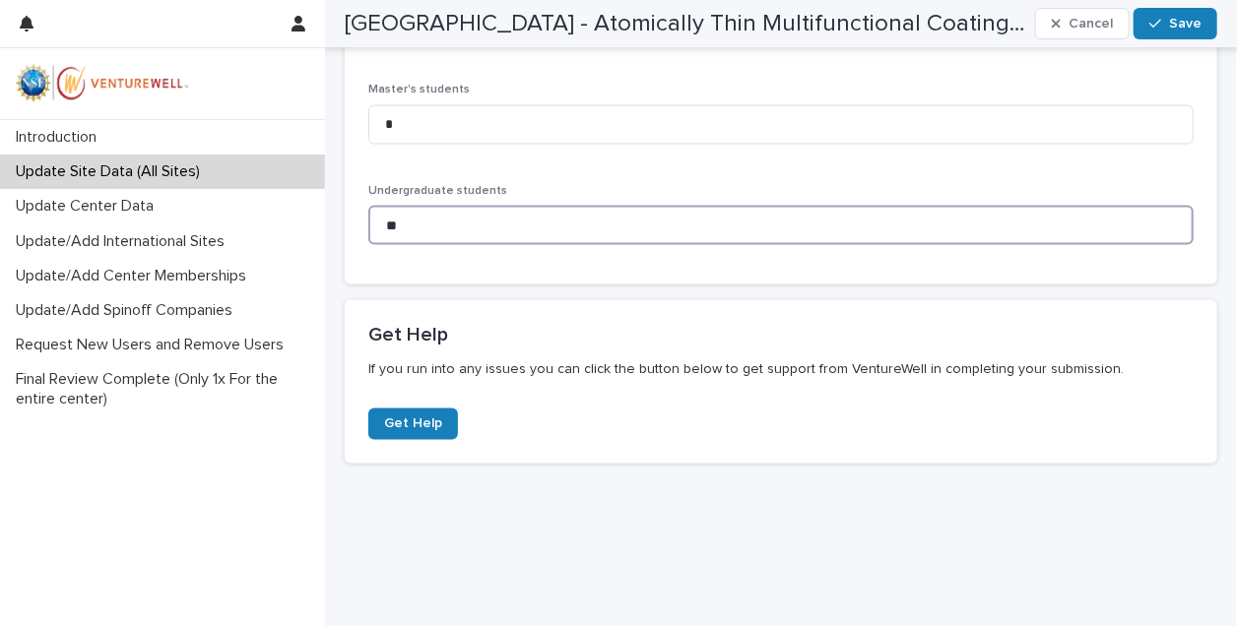
scroll to position [1447, 0]
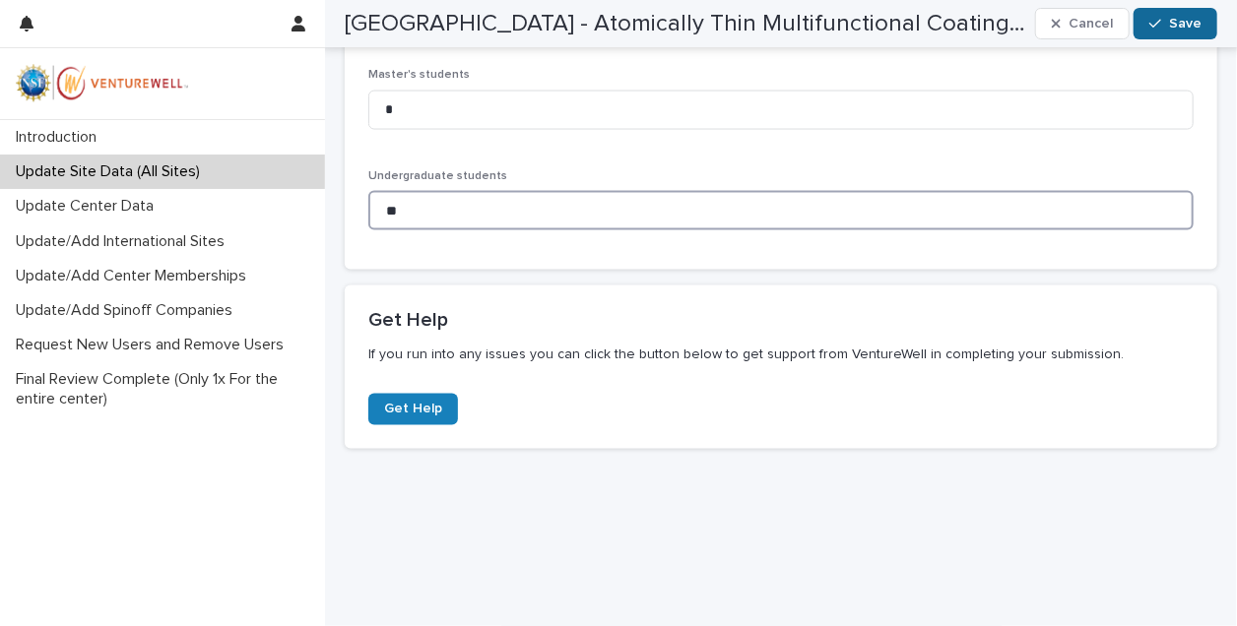
type input "**"
click at [1177, 28] on span "Save" at bounding box center [1185, 24] width 32 height 14
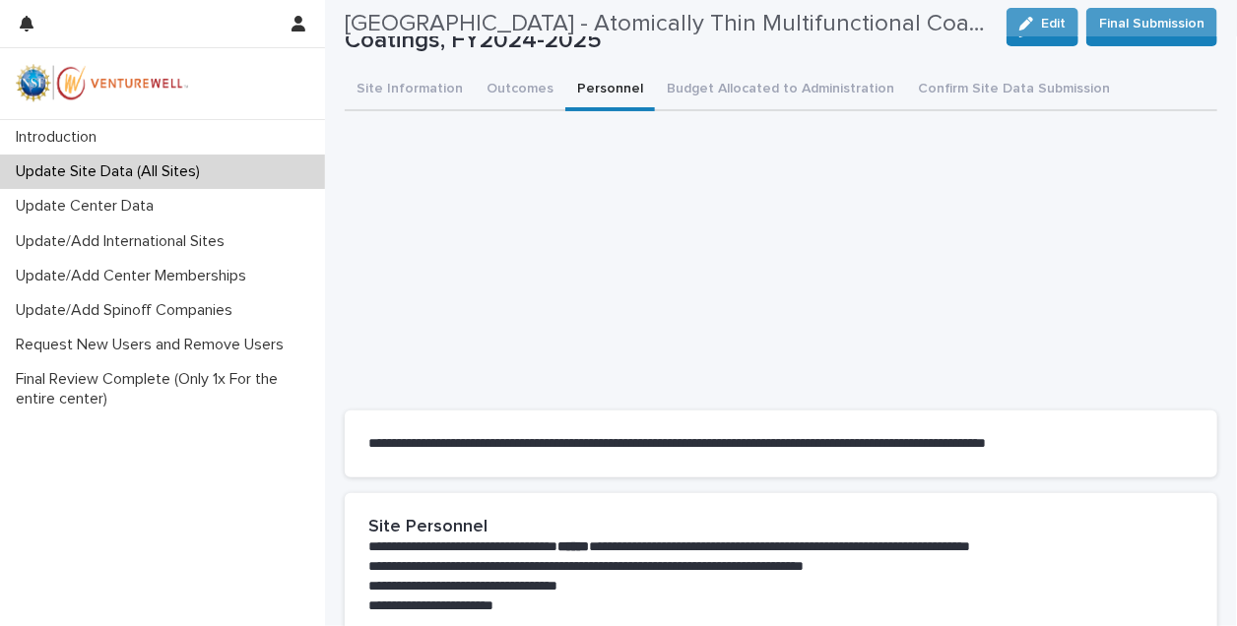
scroll to position [0, 0]
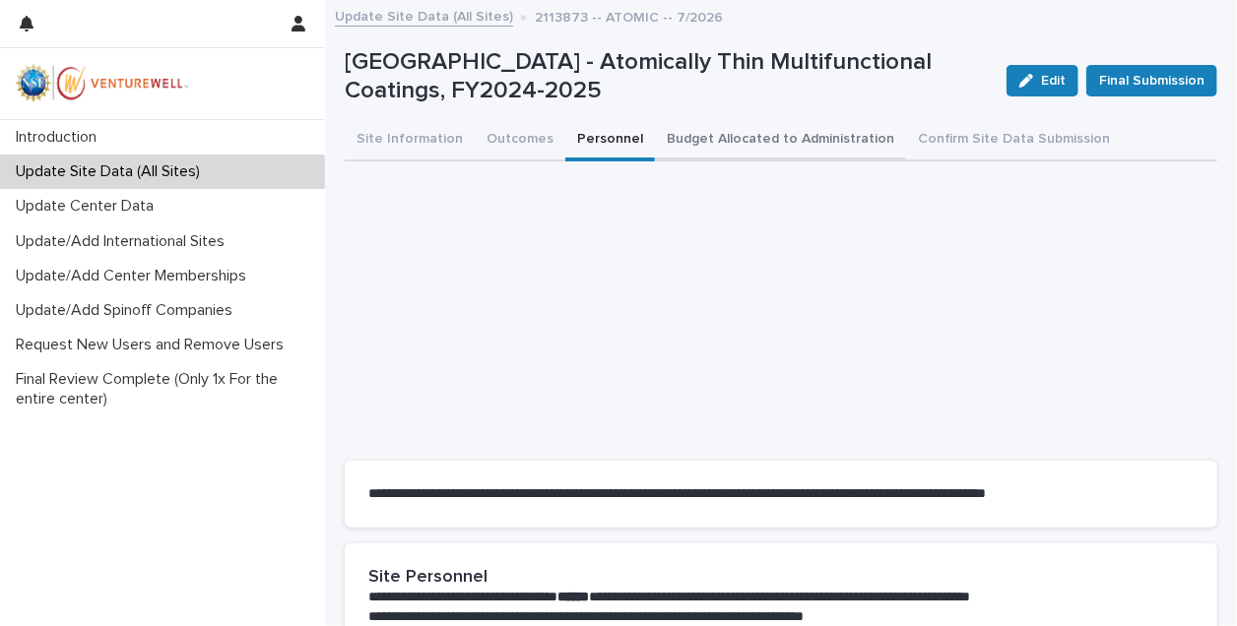
click at [722, 131] on button "Budget Allocated to Administration" at bounding box center [780, 140] width 251 height 41
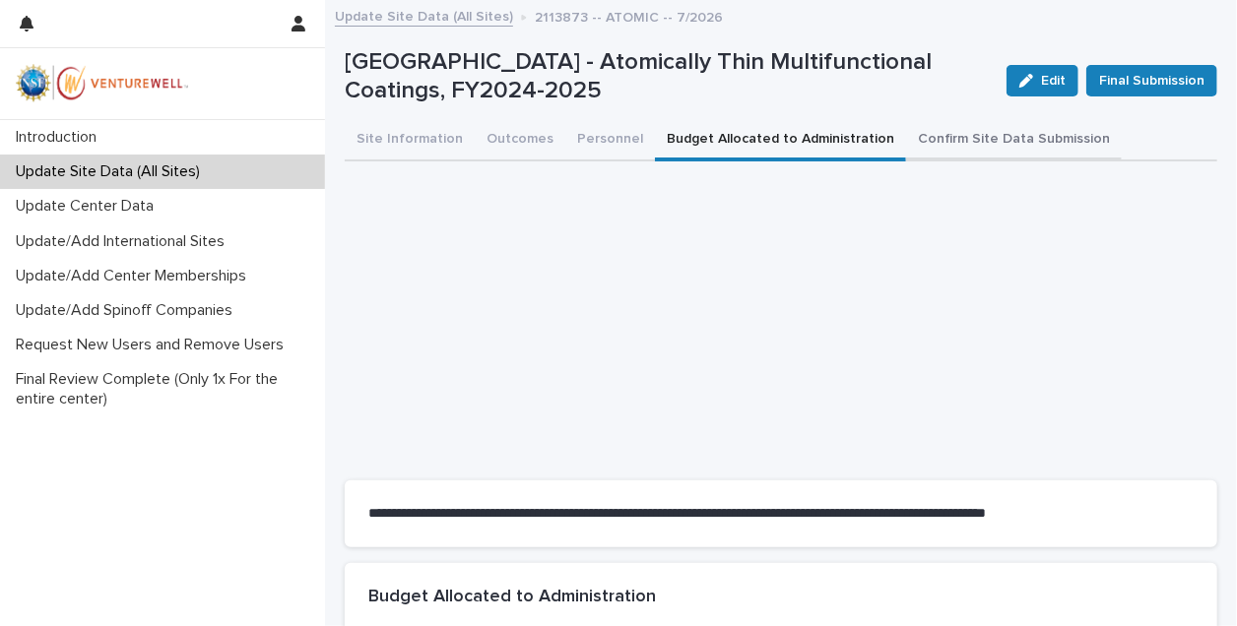
click at [936, 139] on button "Confirm Site Data Submission" at bounding box center [1014, 140] width 216 height 41
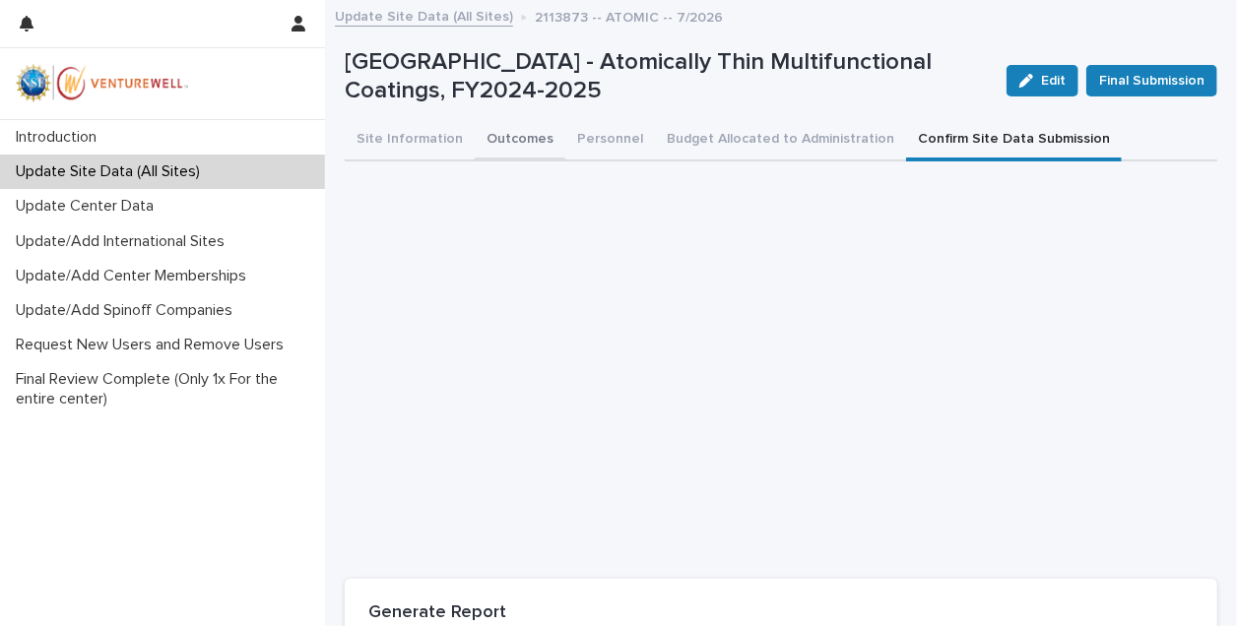
click at [514, 138] on button "Outcomes" at bounding box center [520, 140] width 91 height 41
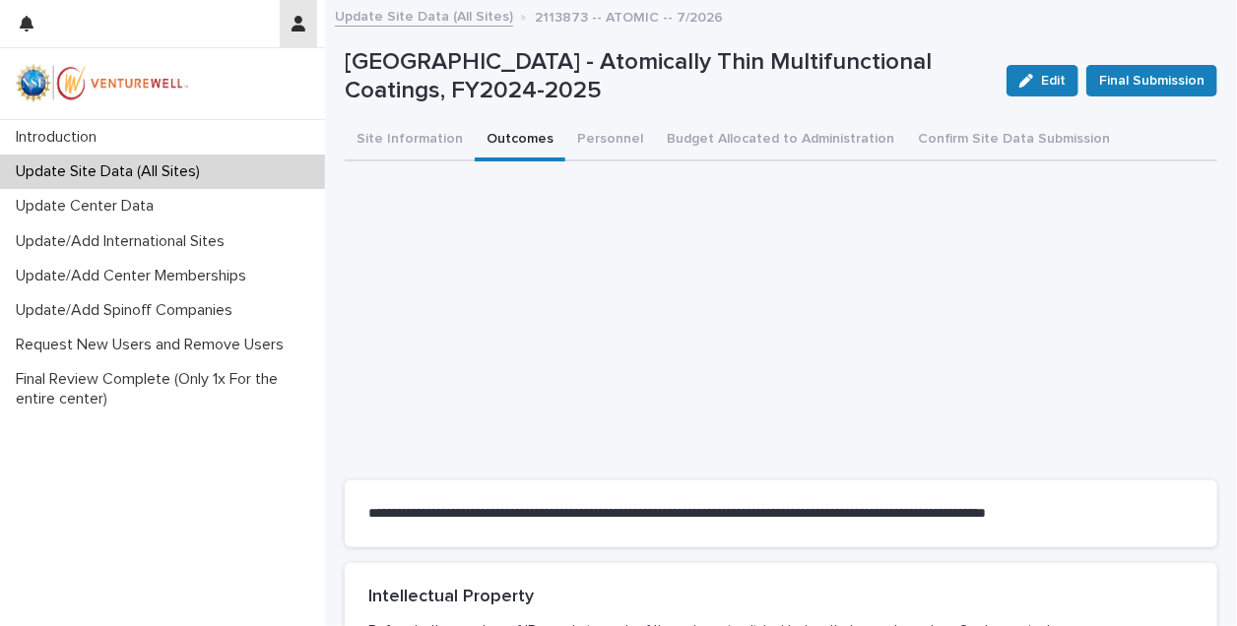
click at [300, 24] on icon "button" at bounding box center [298, 24] width 14 height 16
click at [219, 72] on p "Log Out" at bounding box center [241, 83] width 124 height 33
